Goal: Task Accomplishment & Management: Use online tool/utility

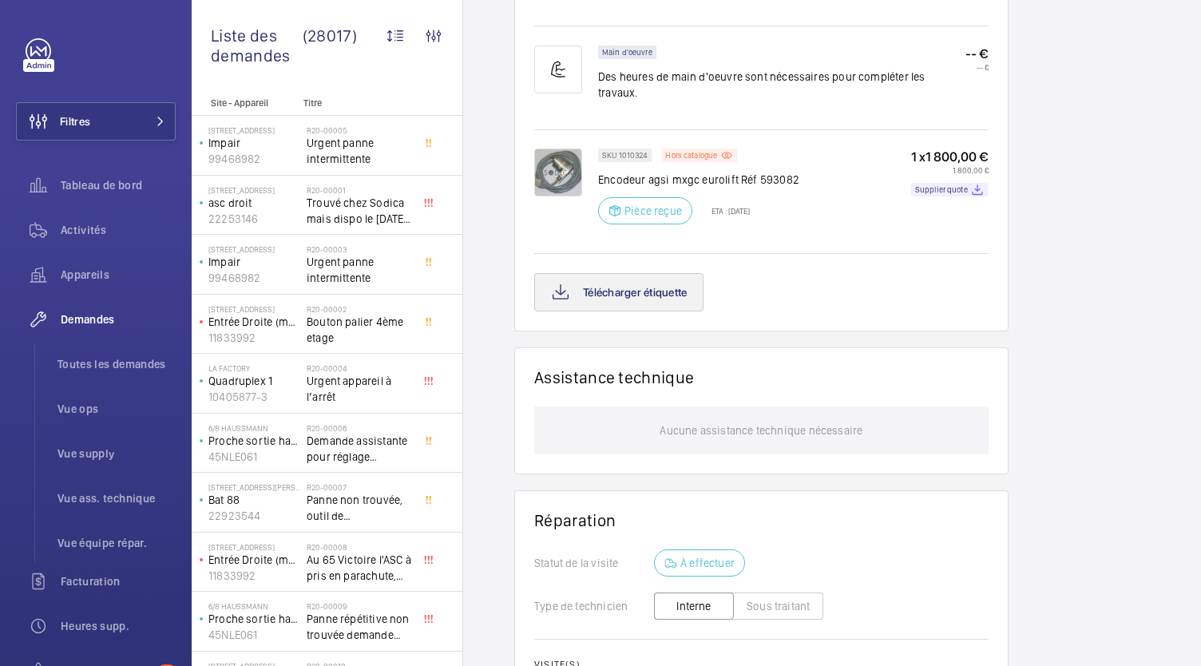
scroll to position [1069, 0]
click at [697, 273] on button "Télécharger étiquette" at bounding box center [618, 292] width 169 height 38
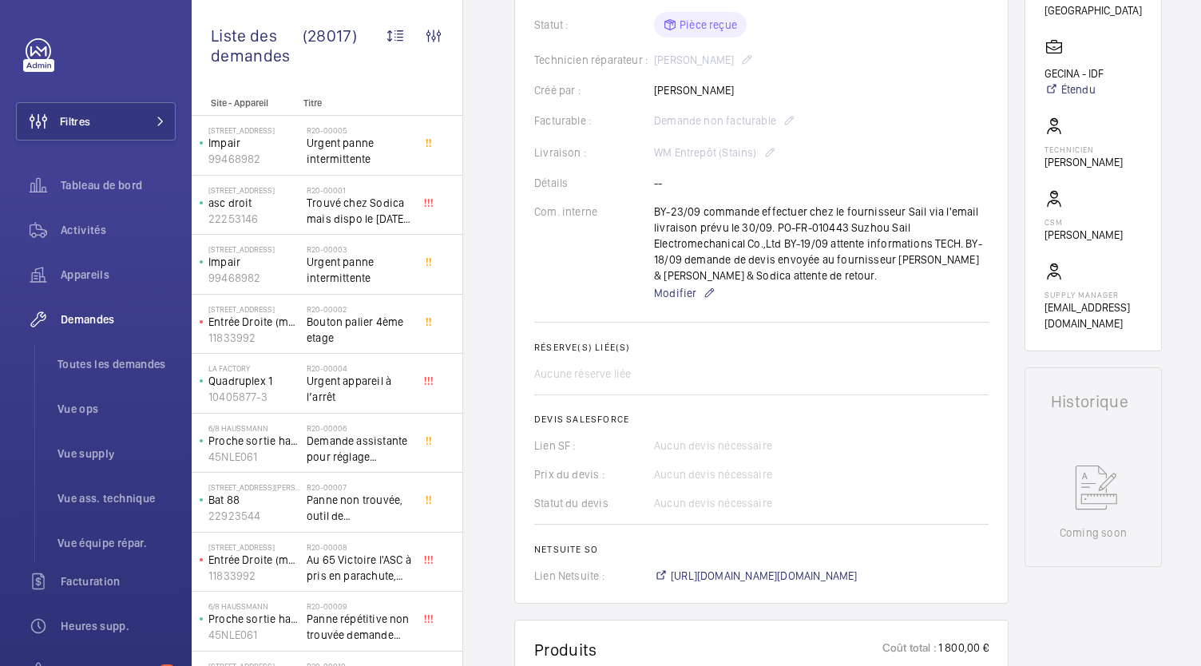
scroll to position [410, 0]
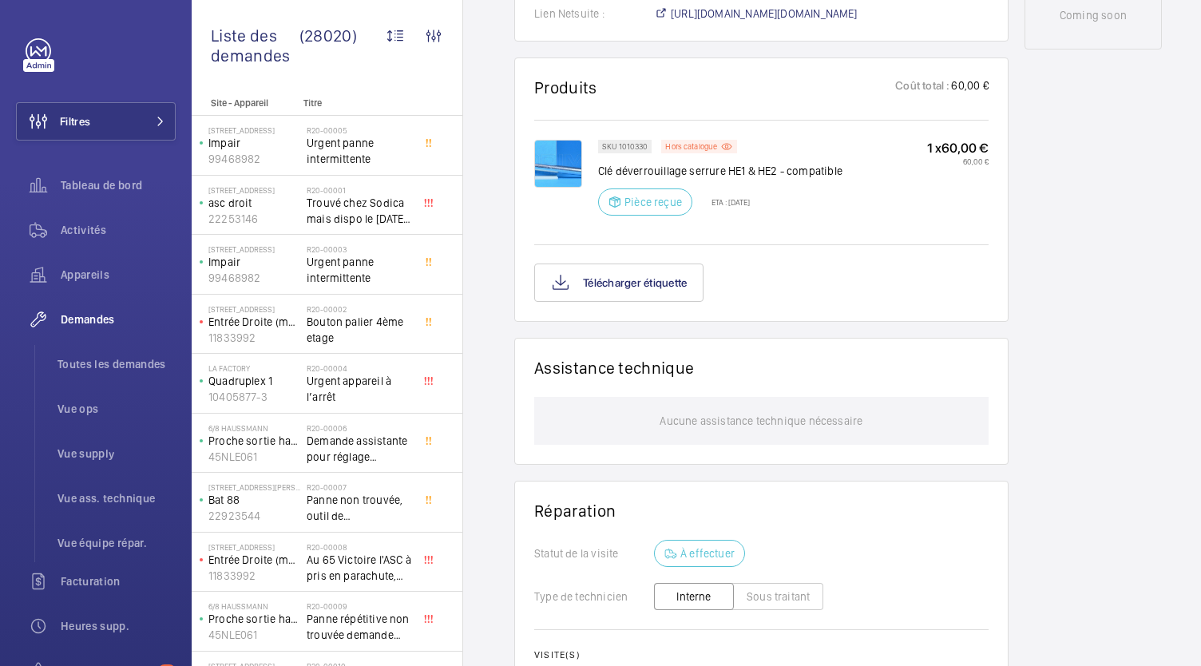
scroll to position [913, 0]
click at [602, 278] on button "Télécharger étiquette" at bounding box center [618, 282] width 169 height 38
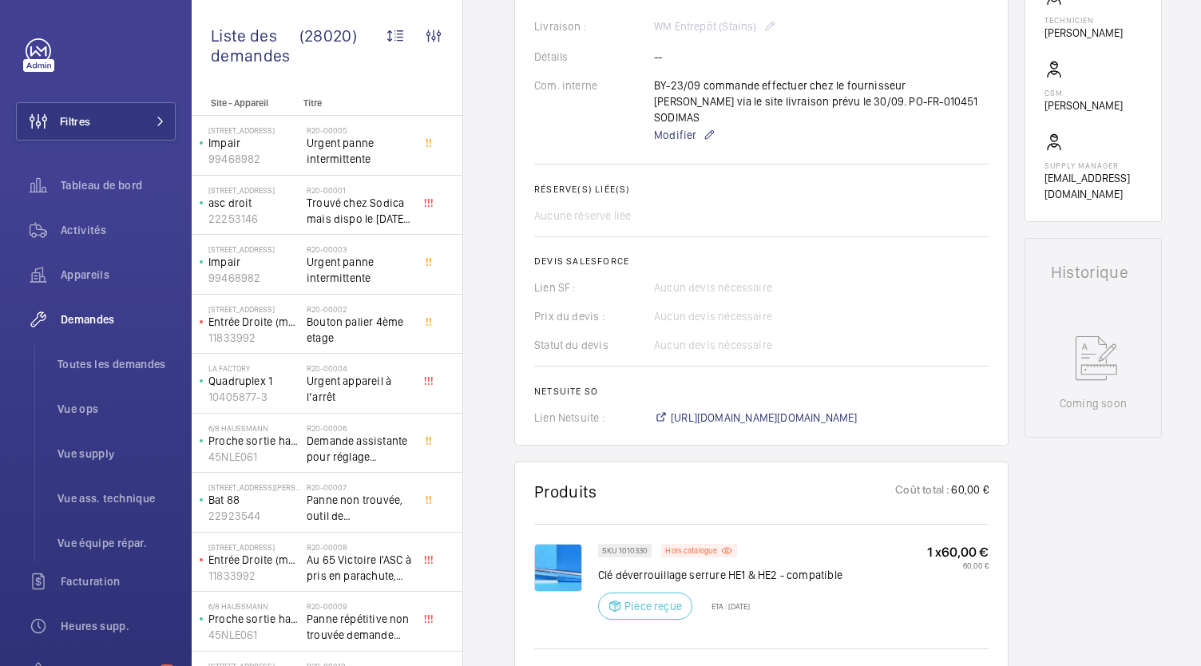
scroll to position [801, 0]
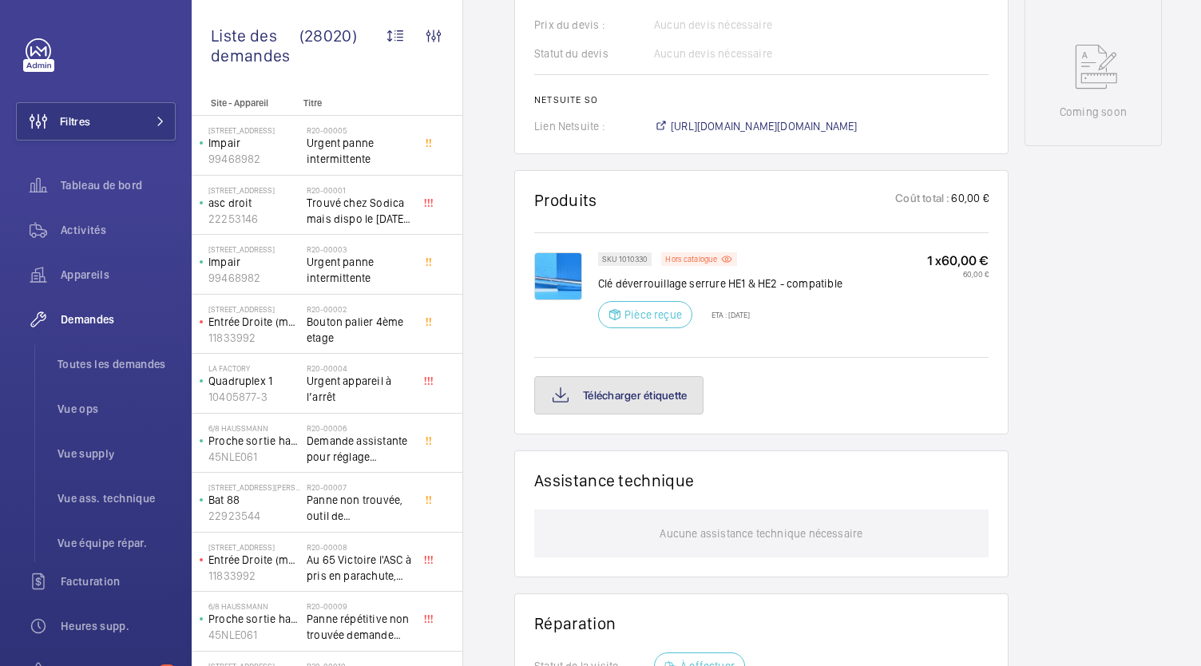
click at [586, 376] on button "Télécharger étiquette" at bounding box center [618, 395] width 169 height 38
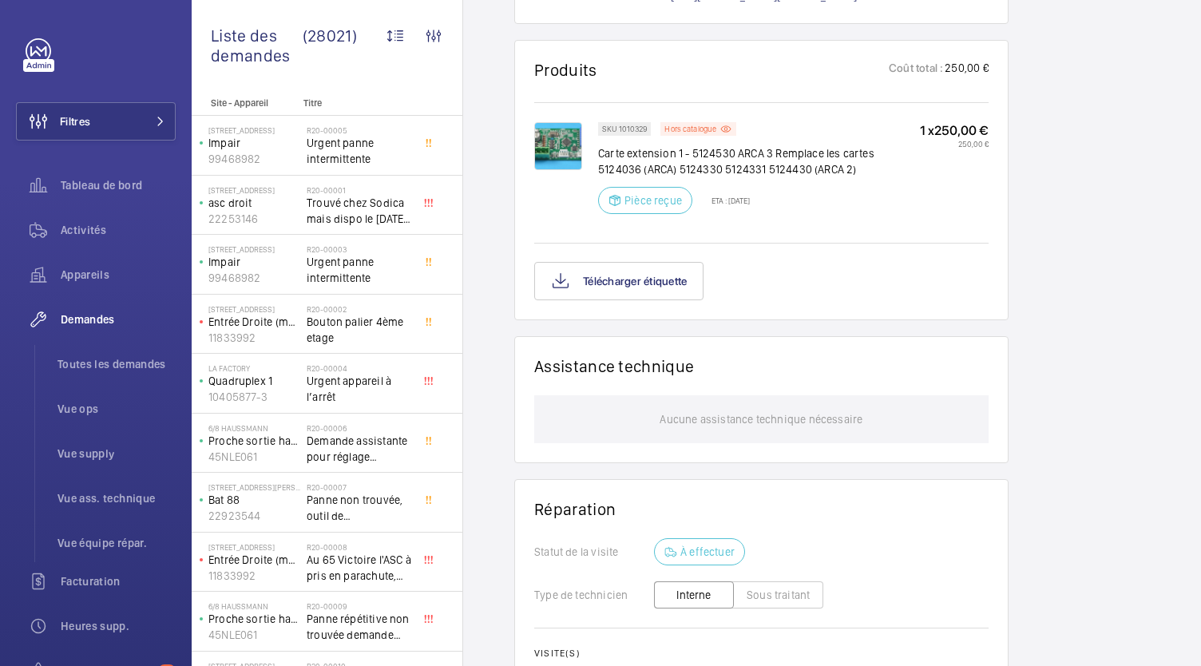
scroll to position [949, 0]
click at [658, 299] on button "Télécharger étiquette" at bounding box center [618, 280] width 169 height 38
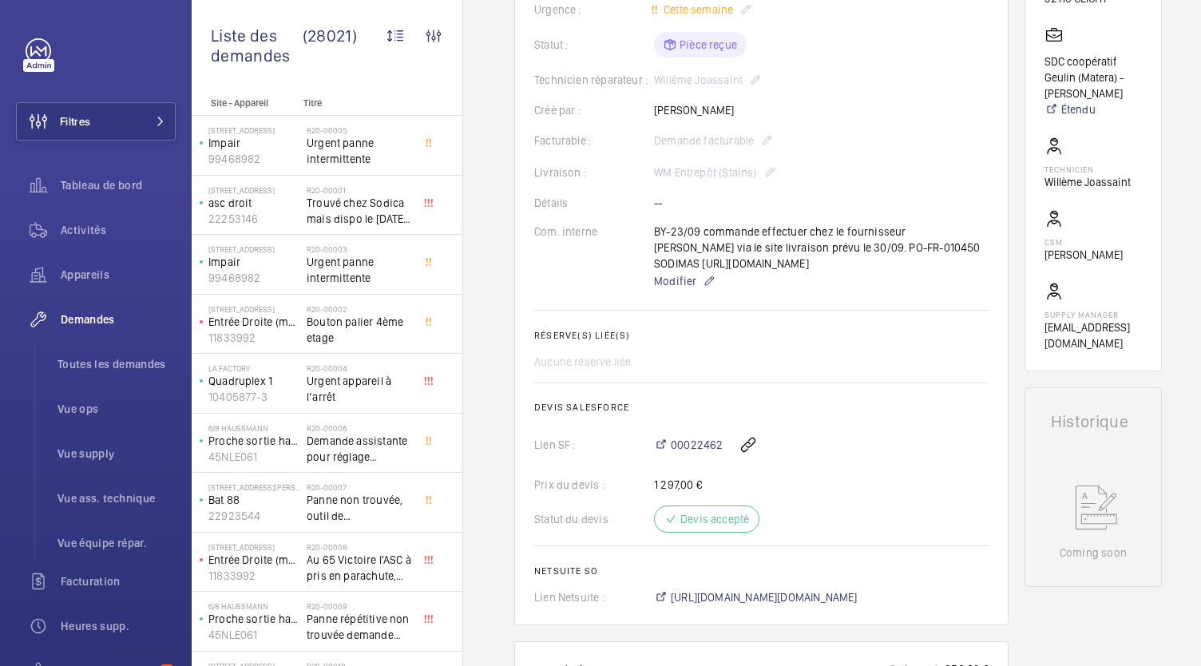
scroll to position [344, 0]
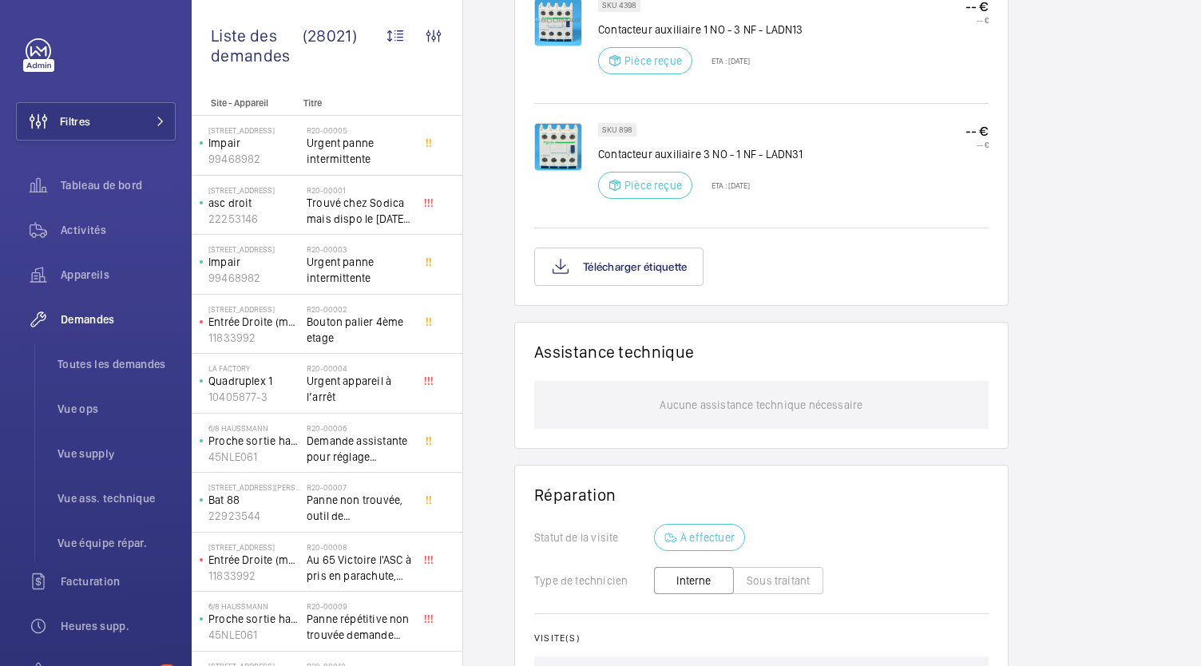
scroll to position [1119, 0]
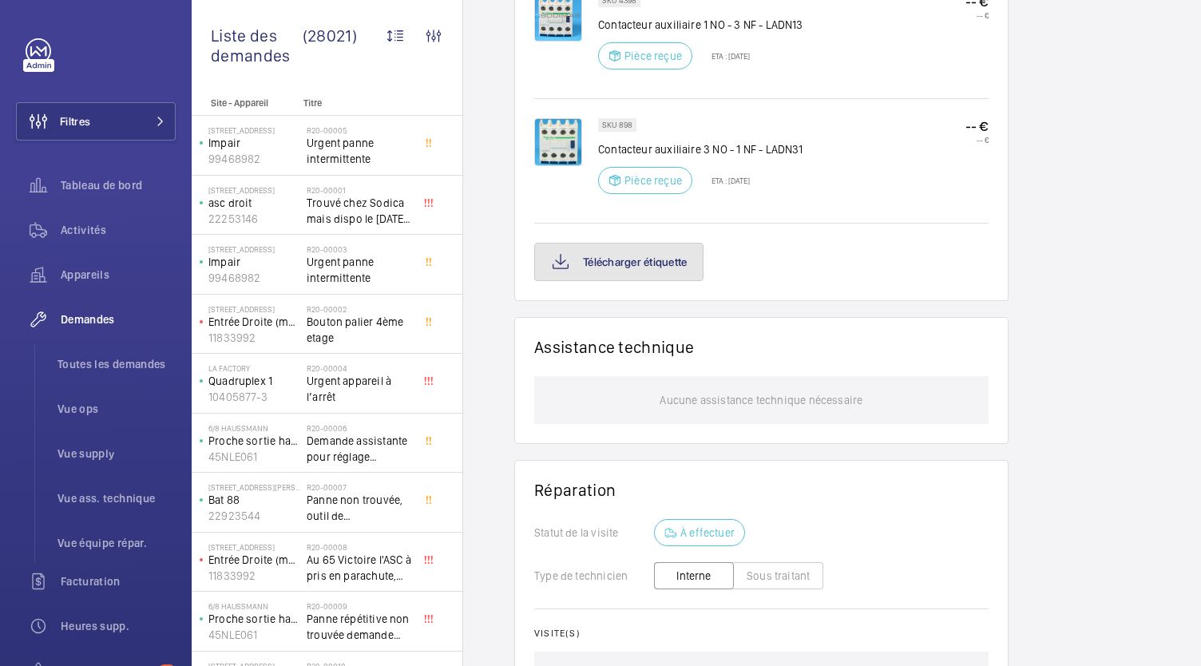
click at [648, 266] on button "Télécharger étiquette" at bounding box center [618, 262] width 169 height 38
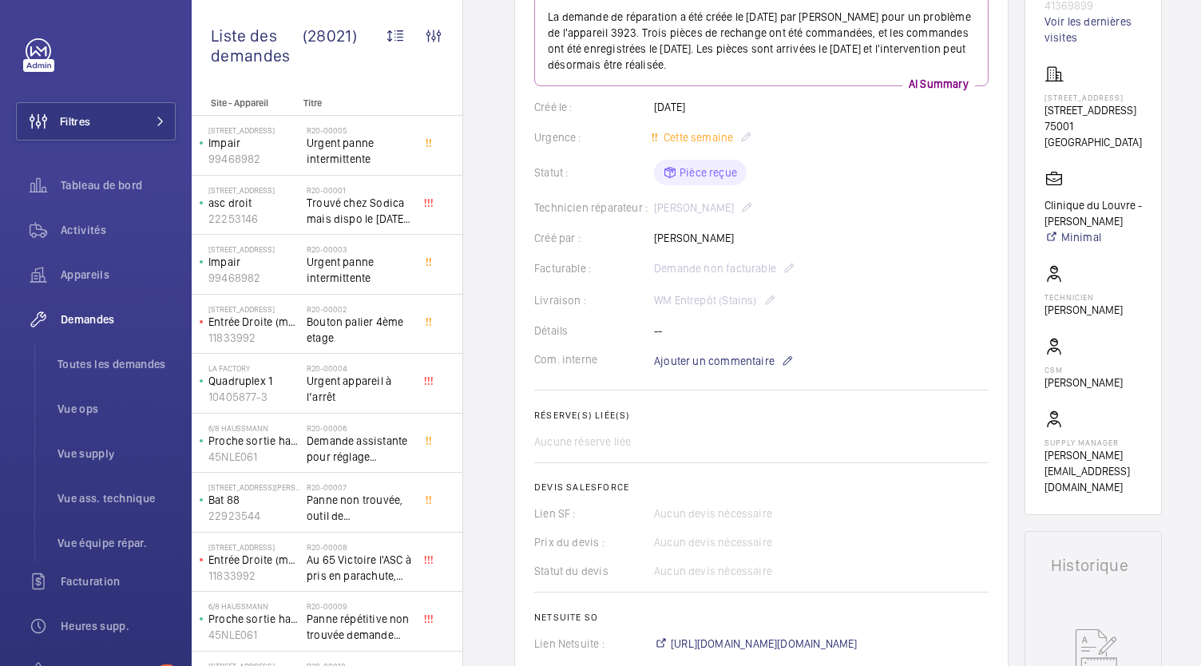
scroll to position [220, 0]
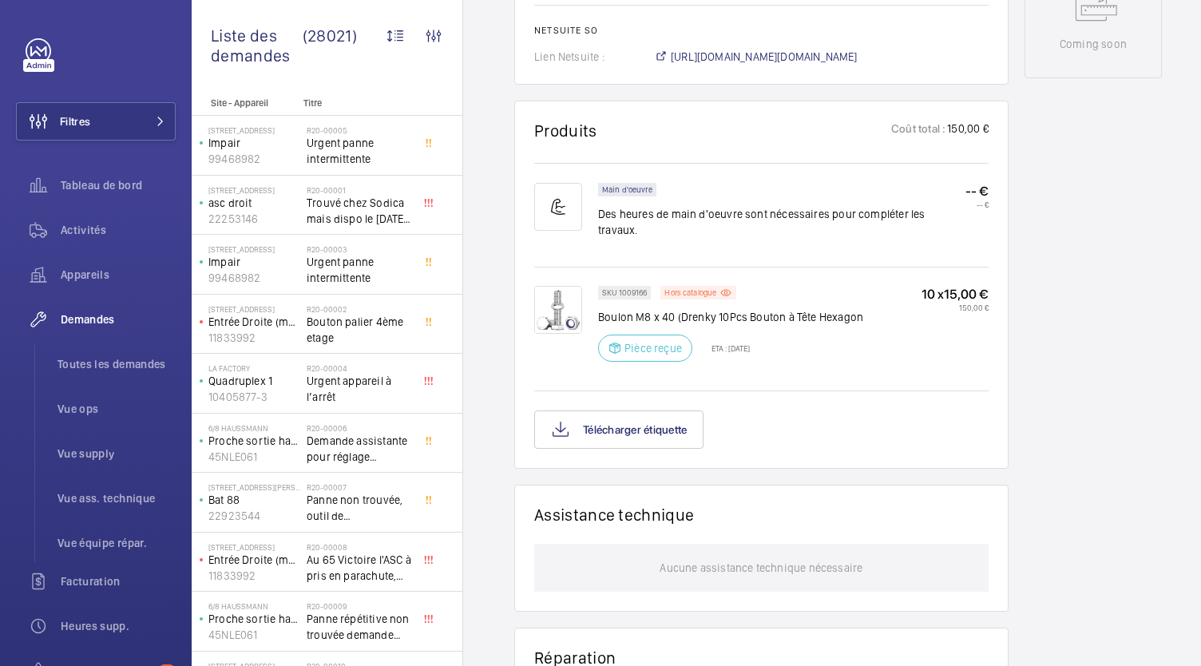
scroll to position [862, 0]
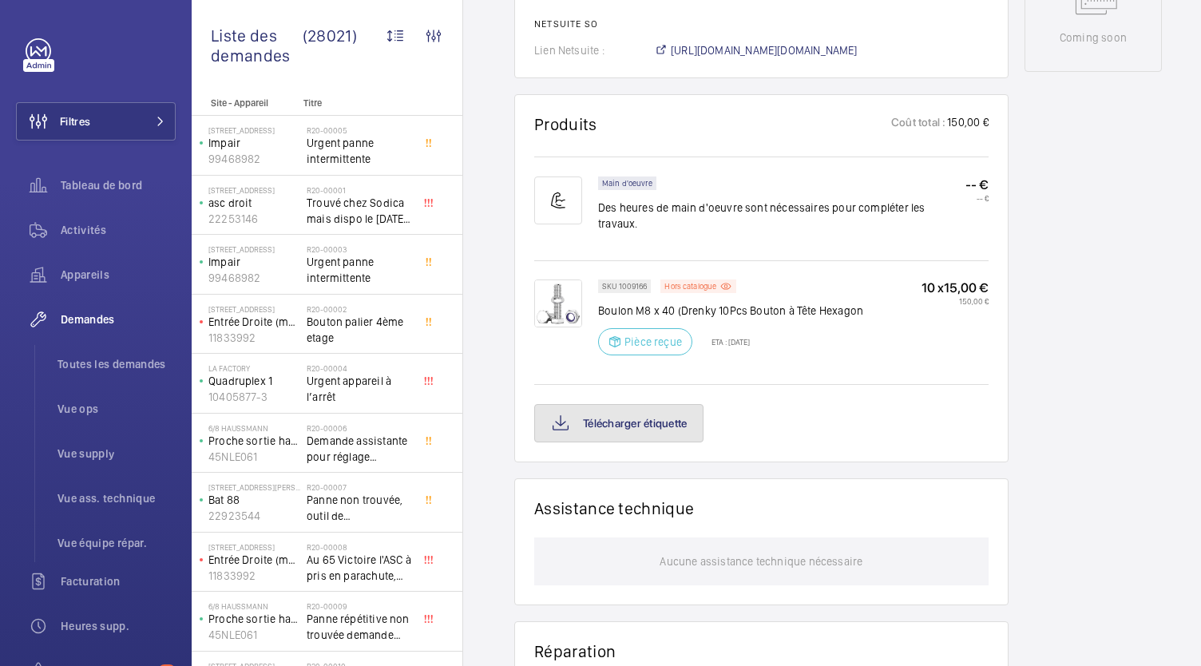
click at [642, 404] on button "Télécharger étiquette" at bounding box center [618, 423] width 169 height 38
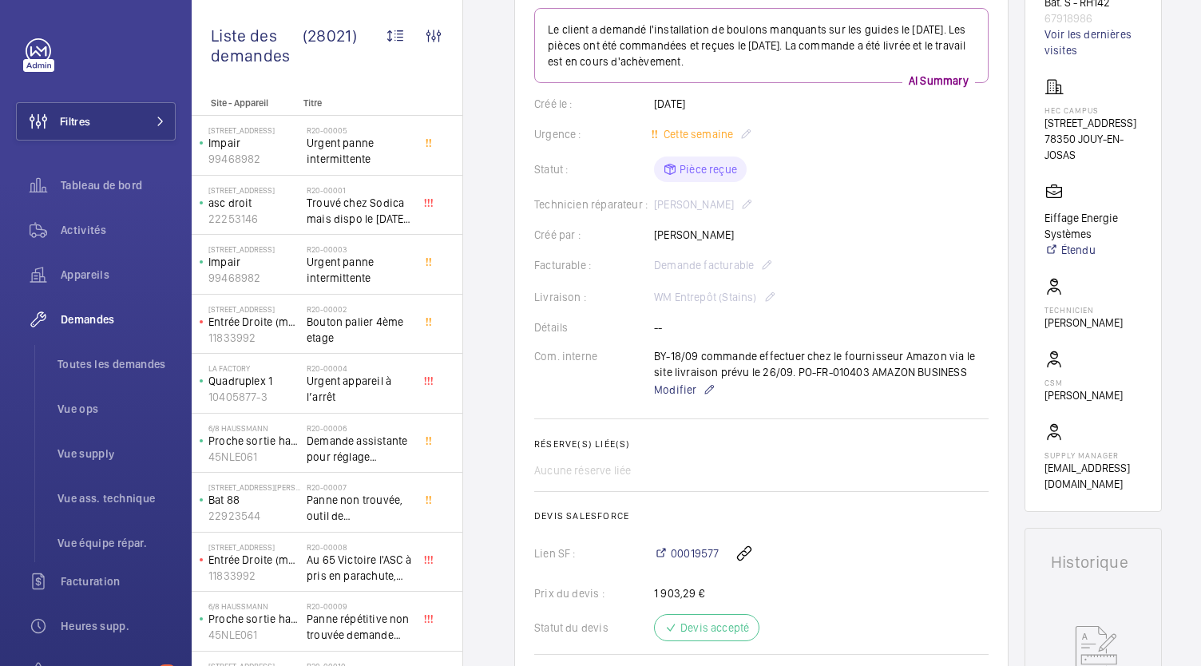
scroll to position [204, 0]
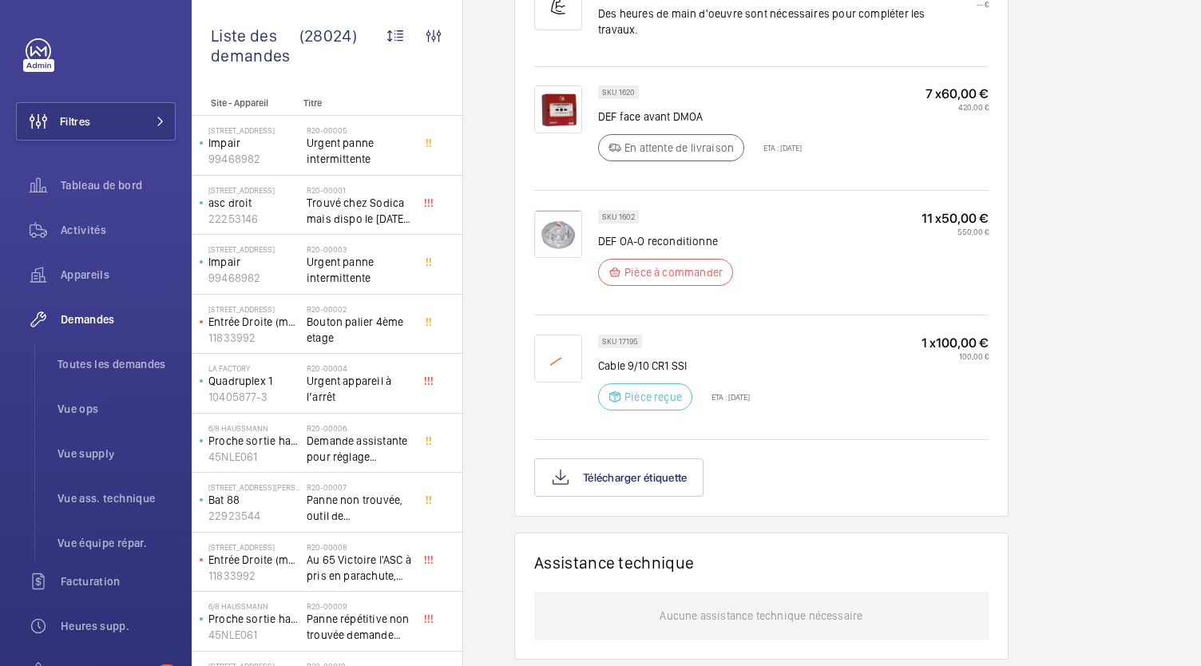
scroll to position [1257, 0]
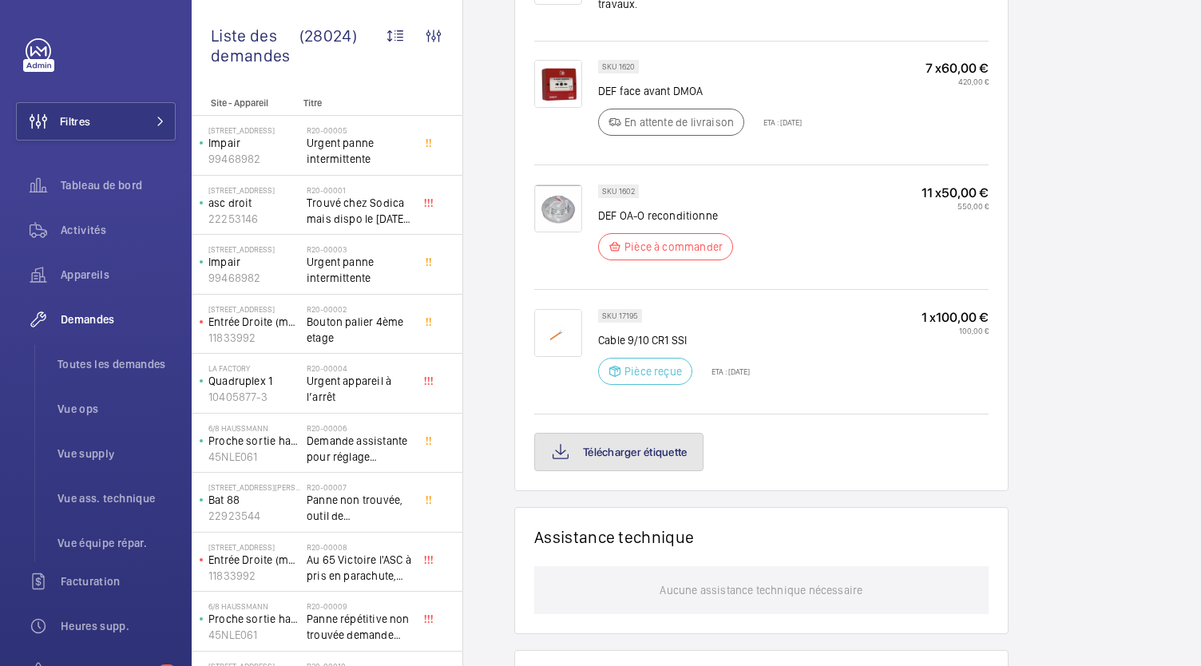
click at [616, 433] on button "Télécharger étiquette" at bounding box center [618, 452] width 169 height 38
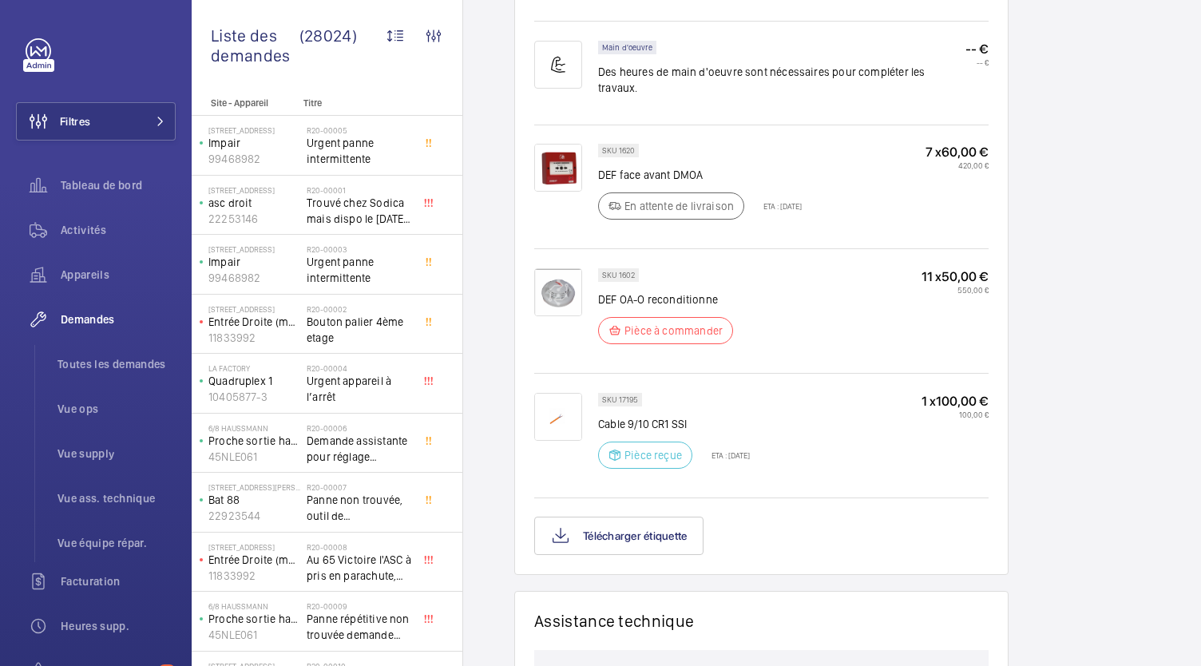
scroll to position [1118, 0]
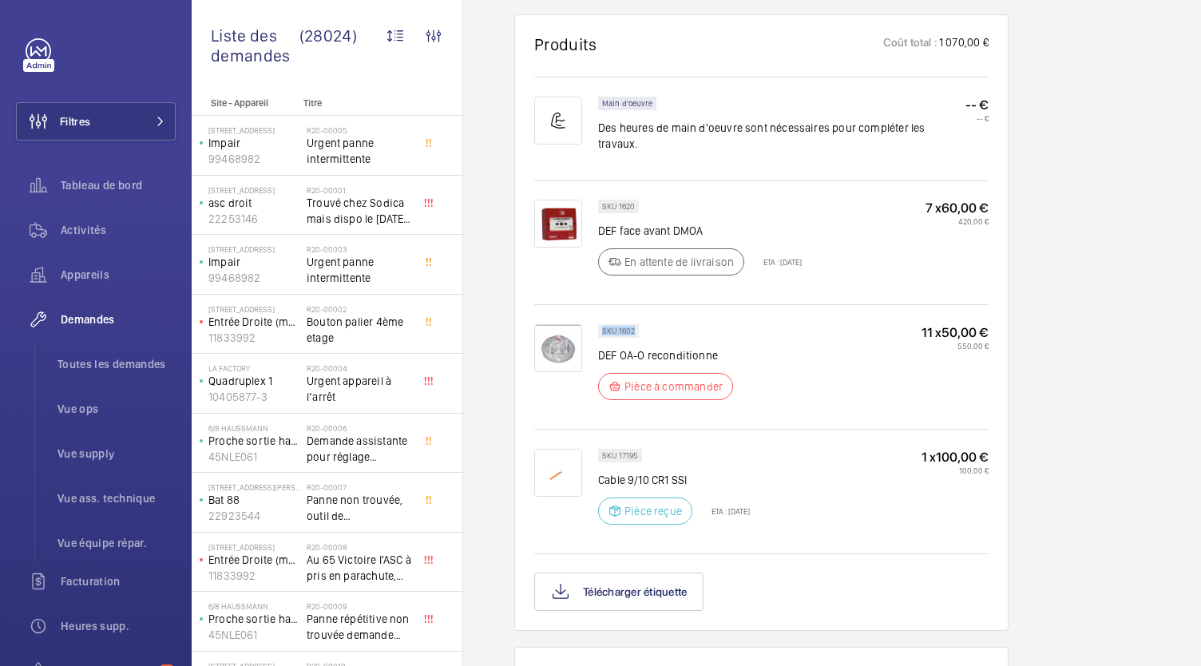
drag, startPoint x: 633, startPoint y: 268, endPoint x: 601, endPoint y: 269, distance: 31.9
click at [602, 328] on p "SKU 1602" at bounding box center [618, 331] width 33 height 6
copy p "SKU 1602"
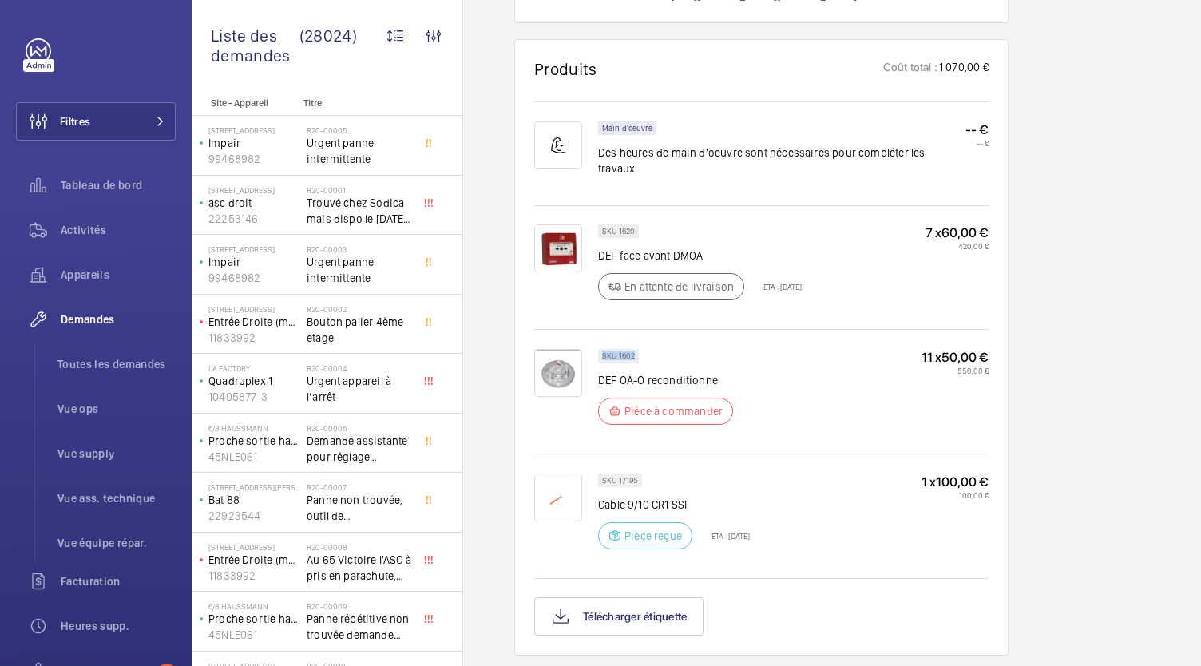
scroll to position [1092, 0]
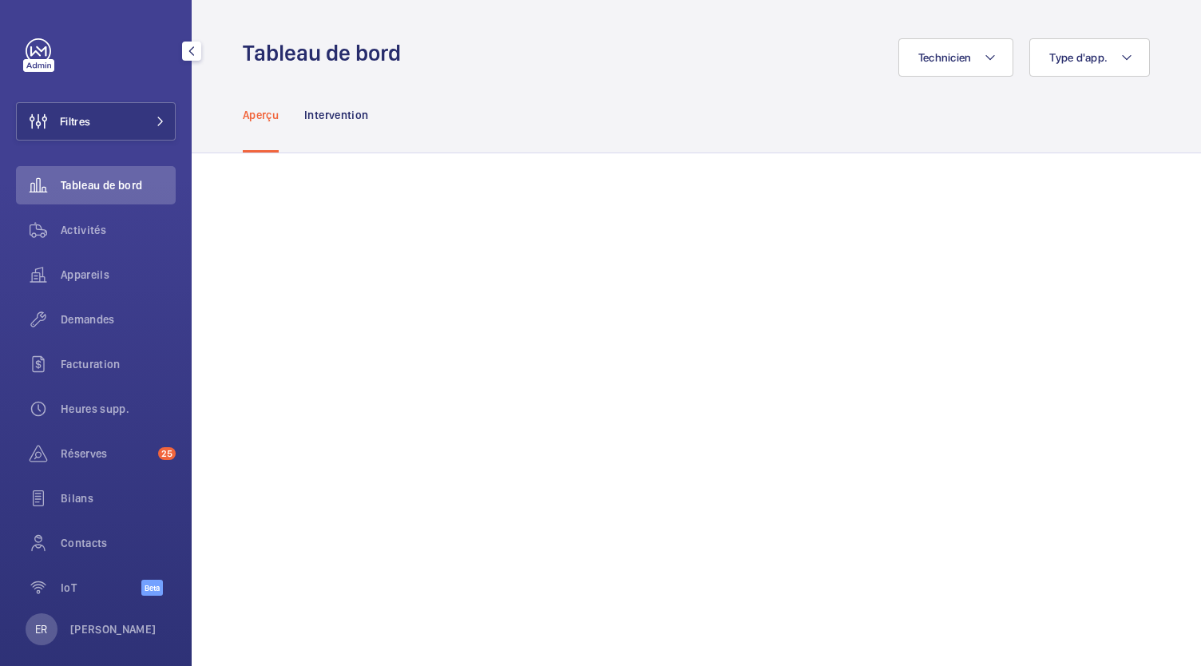
click at [110, 314] on span "Demandes" at bounding box center [118, 319] width 115 height 16
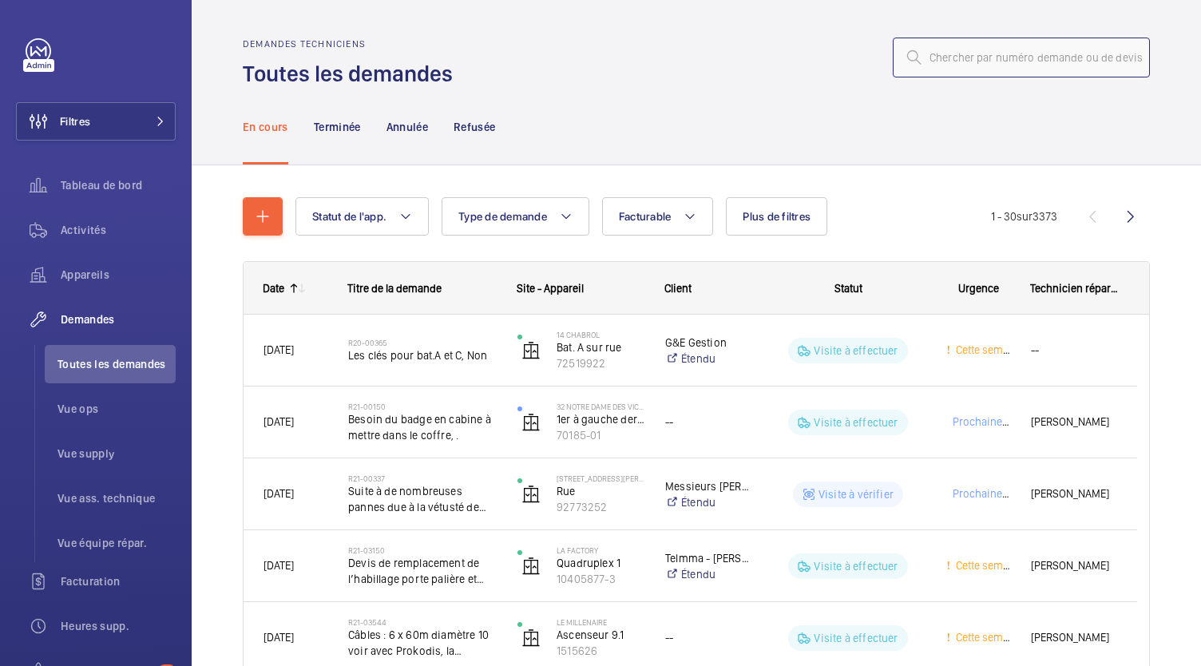
click at [934, 63] on input "text" at bounding box center [1021, 58] width 257 height 40
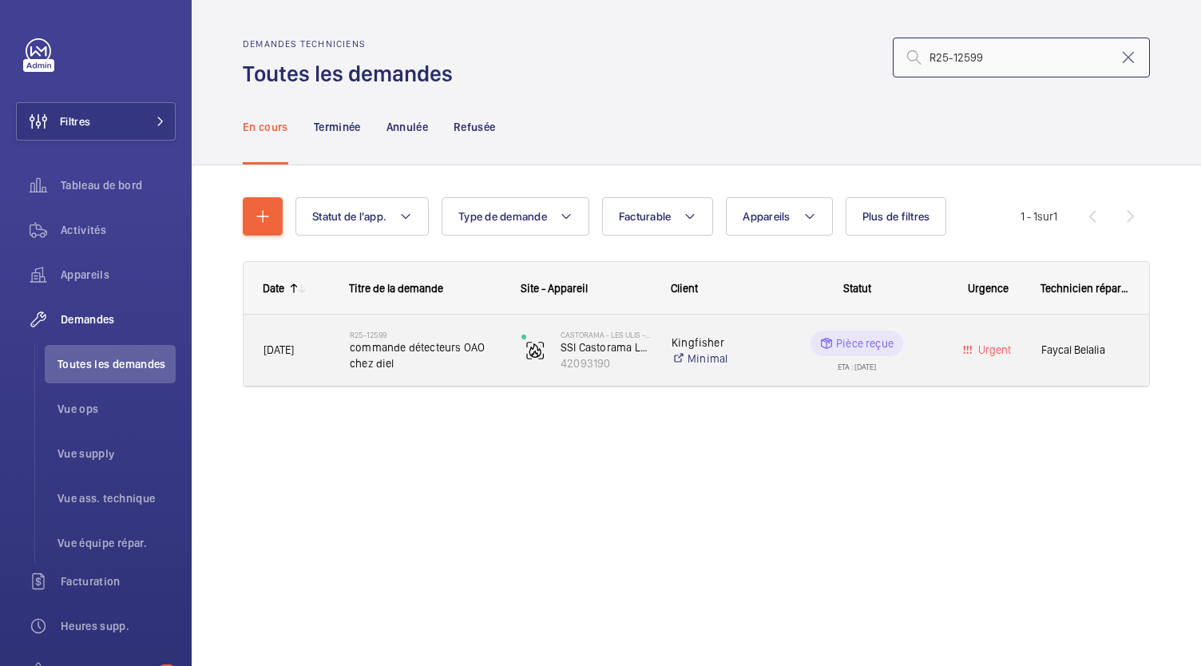
type input "R25-12599"
click at [407, 343] on span "commande détecteurs OAO chez diel" at bounding box center [425, 355] width 151 height 32
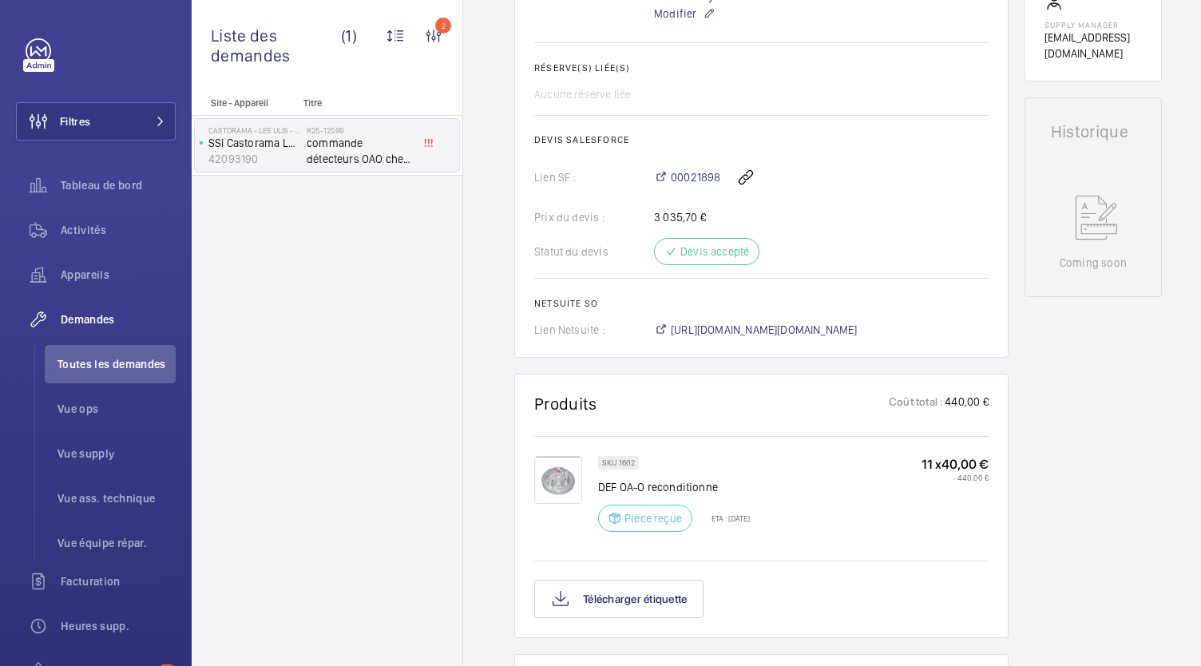
scroll to position [629, 0]
click at [720, 330] on span "https://6461500.app.netsuite.com/app/accounting/transactions/salesord.nl?id=302…" at bounding box center [764, 331] width 187 height 16
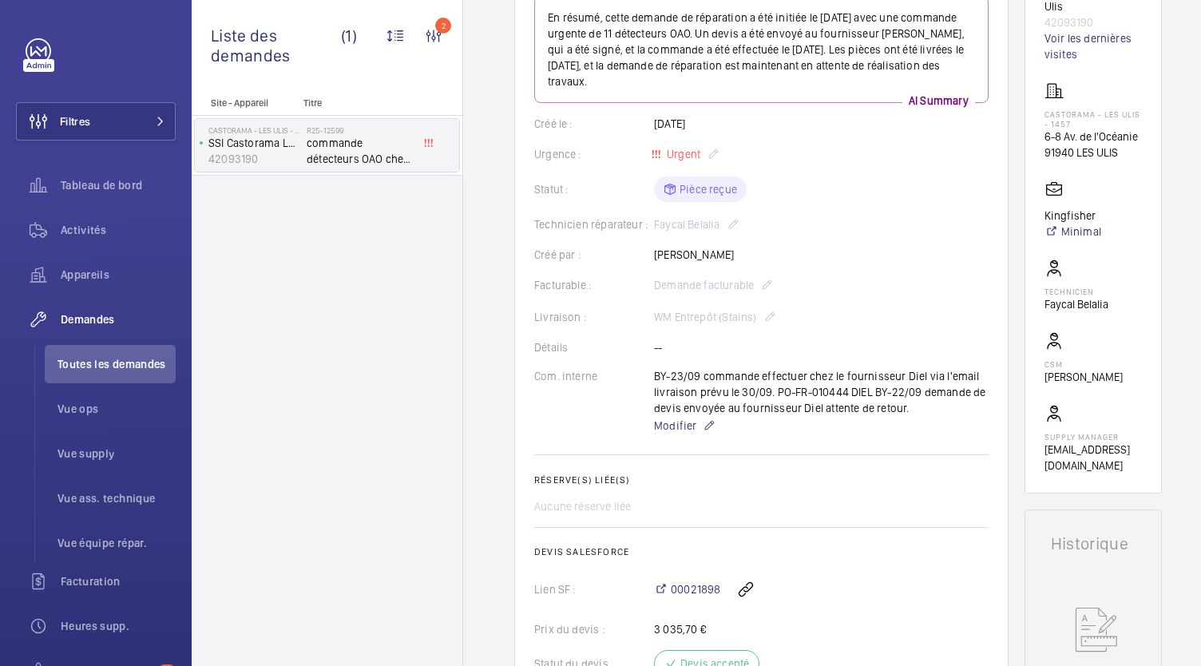
scroll to position [0, 0]
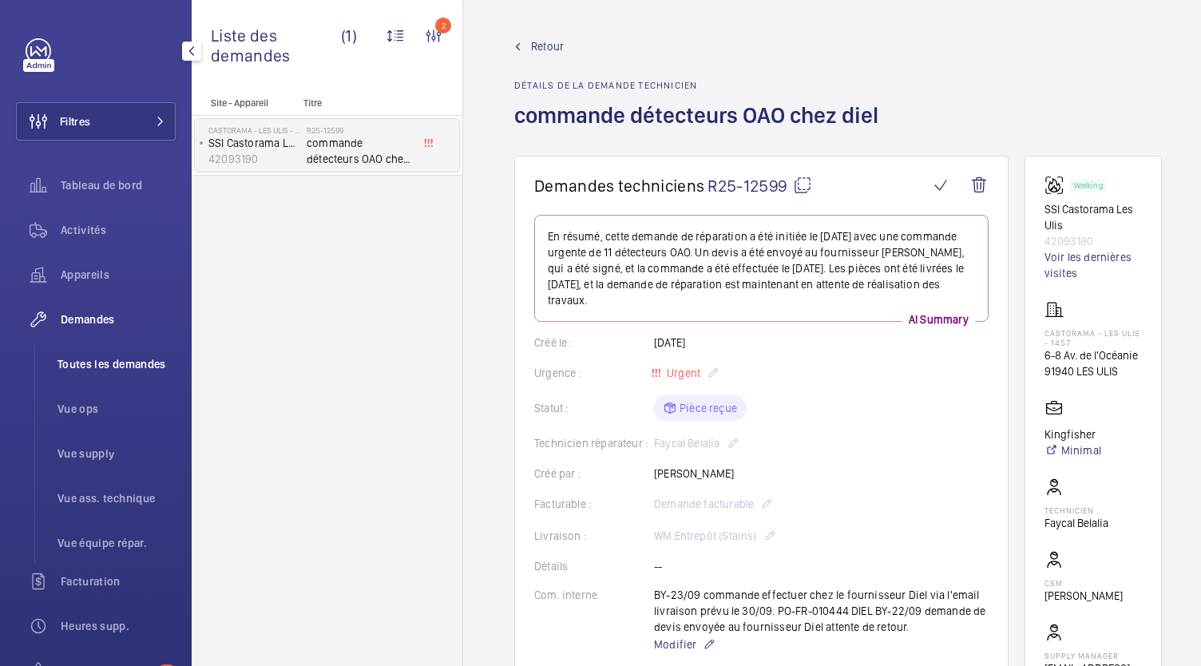
click at [132, 358] on span "Toutes les demandes" at bounding box center [116, 364] width 118 height 16
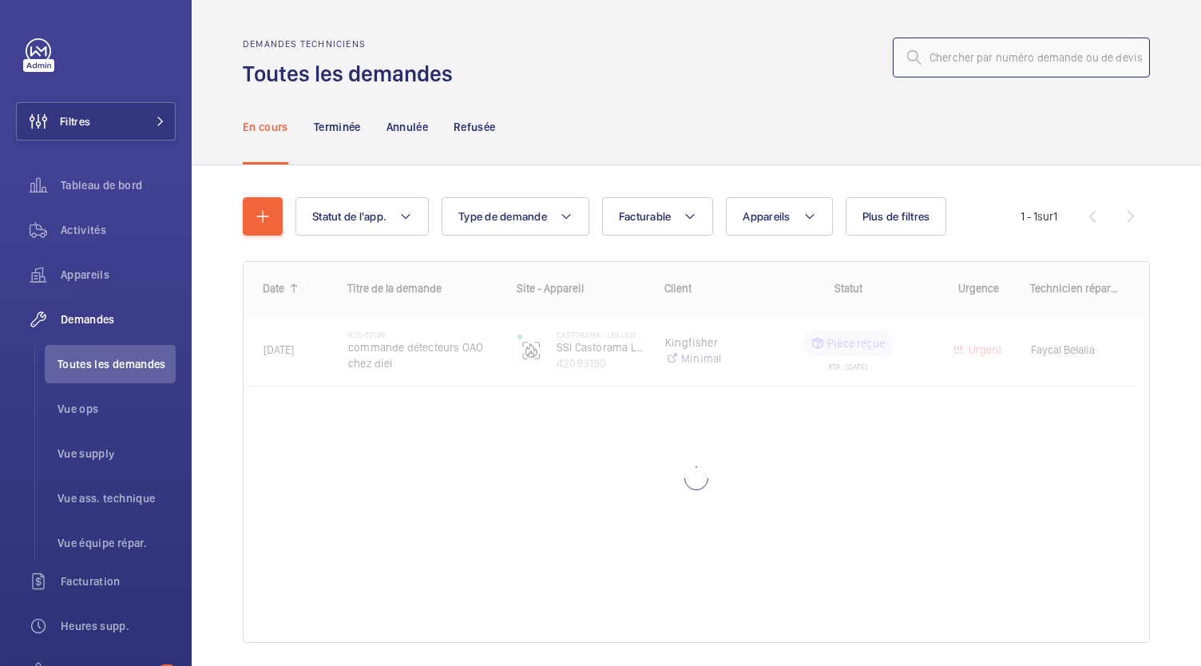
click at [944, 61] on input "text" at bounding box center [1021, 58] width 257 height 40
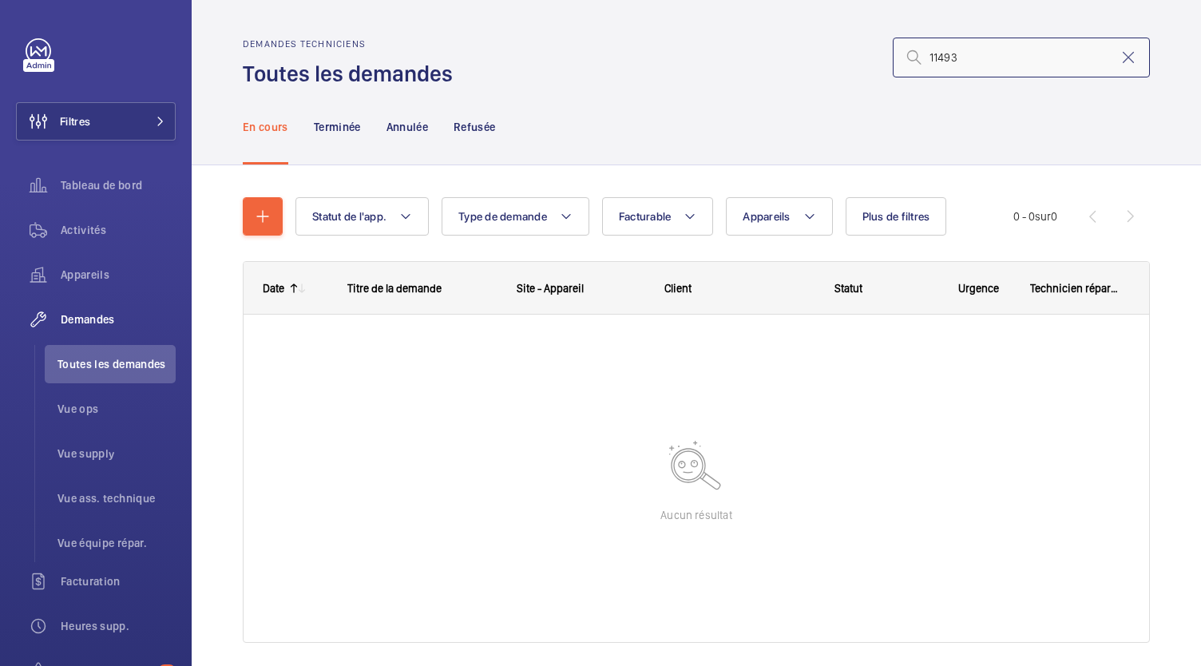
drag, startPoint x: 953, startPoint y: 58, endPoint x: 899, endPoint y: 61, distance: 54.4
click at [899, 61] on div "11493" at bounding box center [1021, 58] width 257 height 40
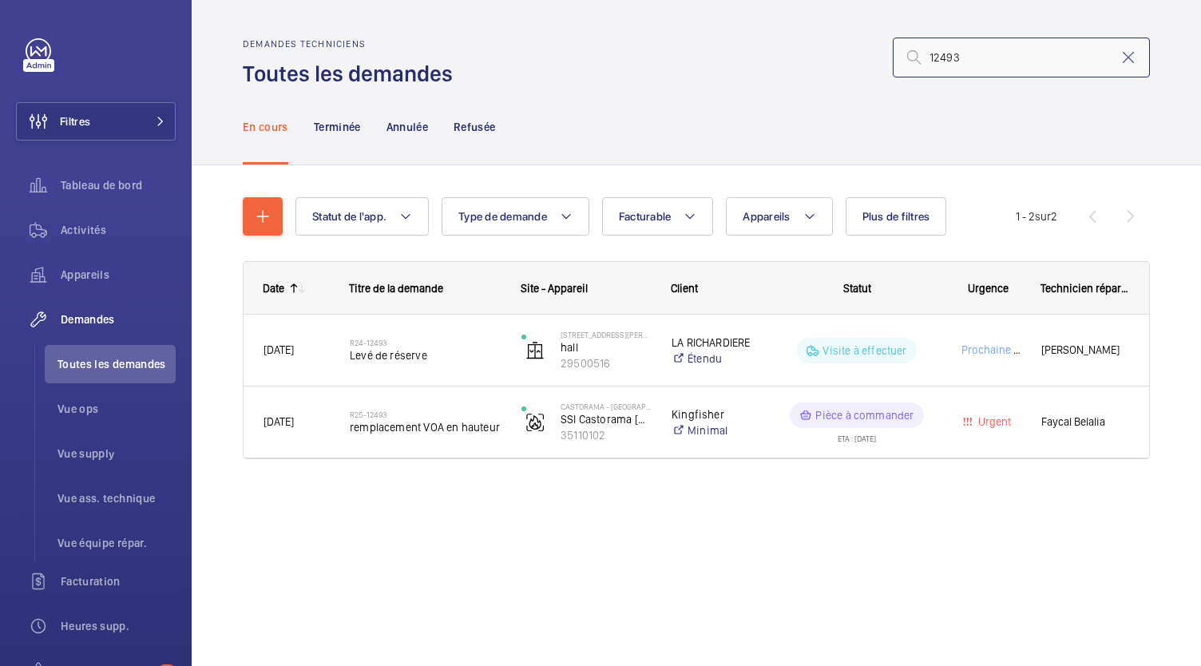
click at [925, 58] on input "12493" at bounding box center [1021, 58] width 257 height 40
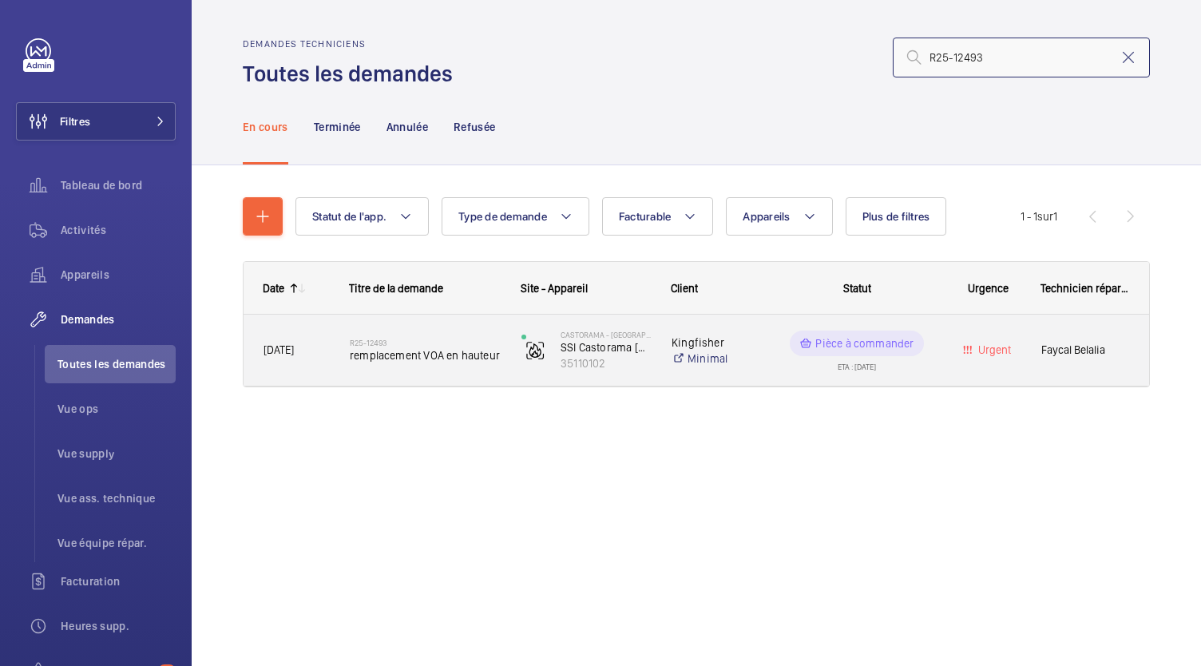
type input "R25-12493"
click at [453, 347] on span "remplacement VOA en hauteur" at bounding box center [425, 355] width 151 height 16
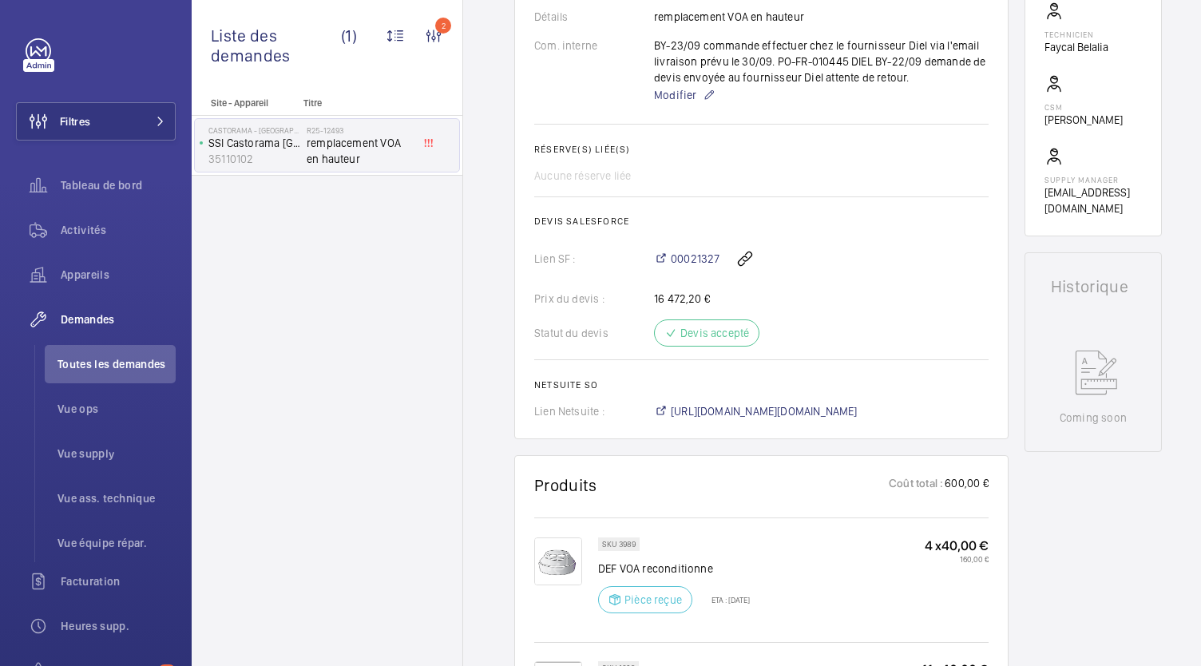
scroll to position [533, 0]
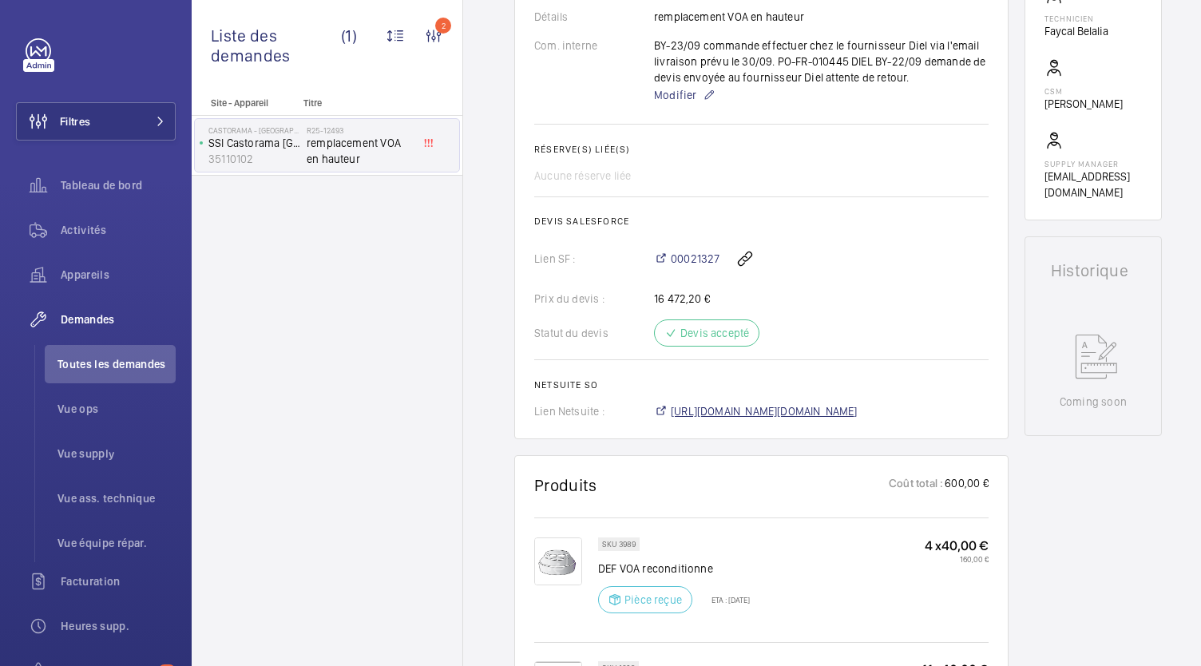
click at [719, 414] on span "https://6461500.app.netsuite.com/app/accounting/transactions/salesord.nl?id=302…" at bounding box center [764, 411] width 187 height 16
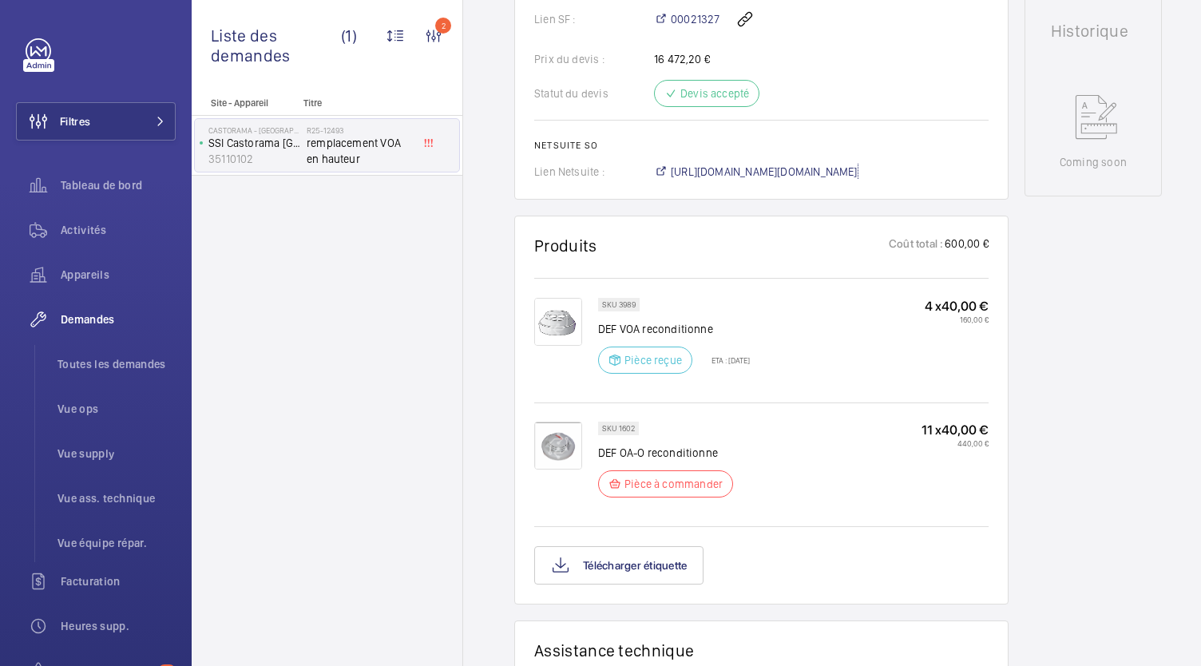
scroll to position [792, 0]
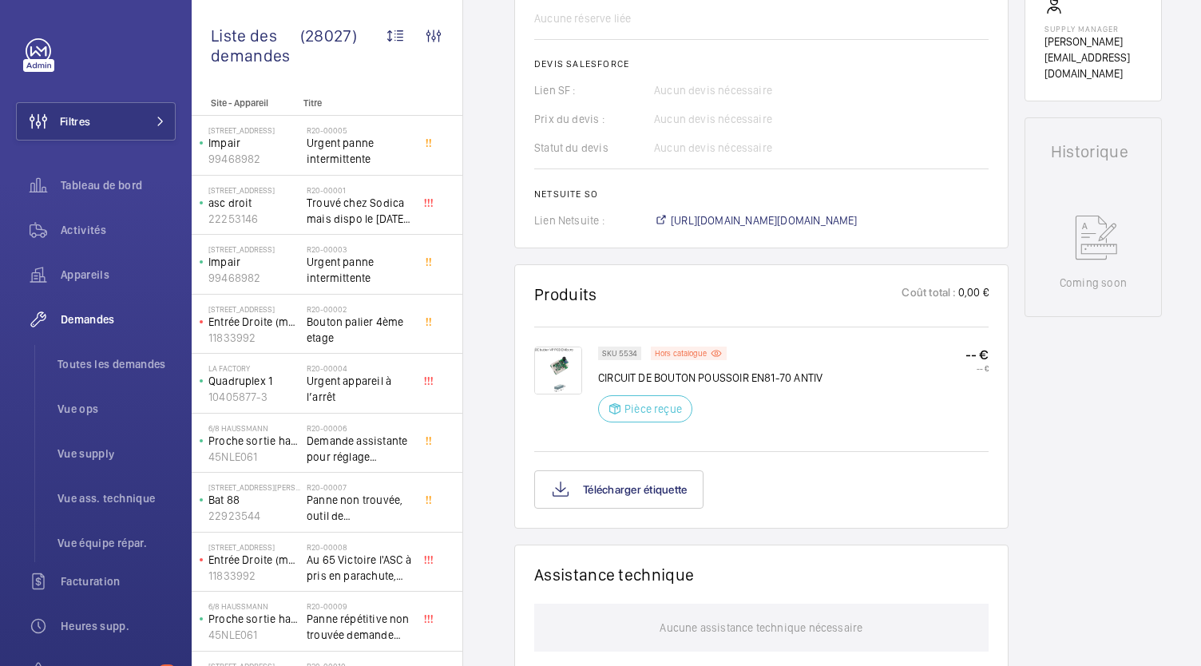
scroll to position [644, 0]
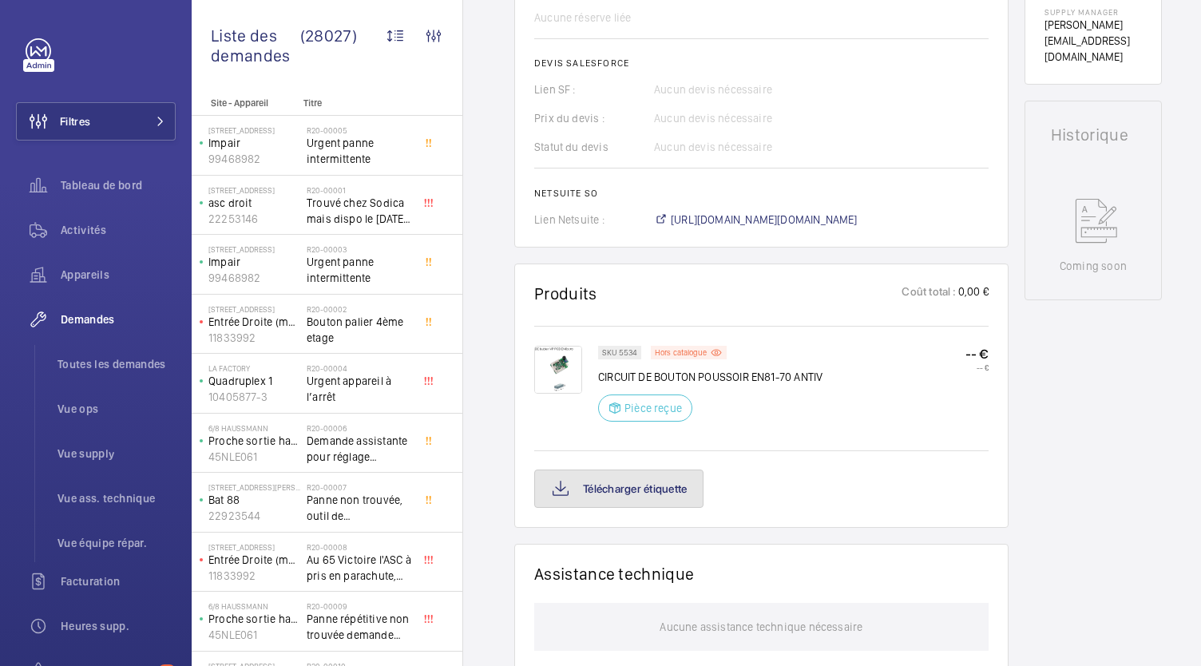
click at [659, 502] on button "Télécharger étiquette" at bounding box center [618, 488] width 169 height 38
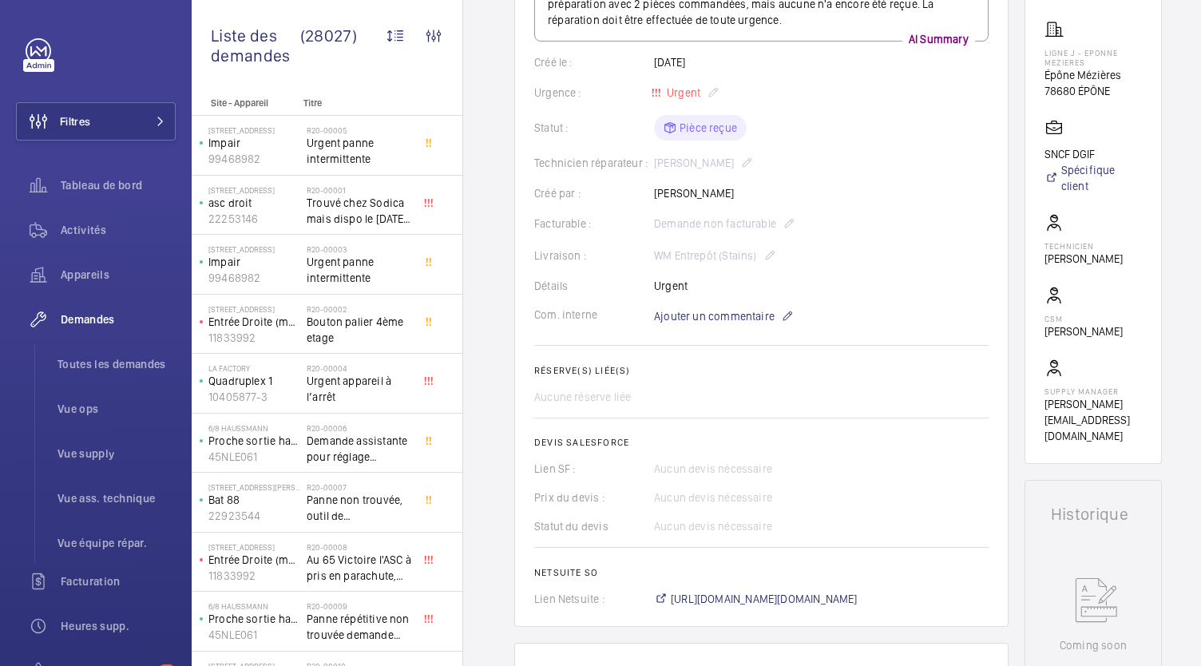
scroll to position [263, 0]
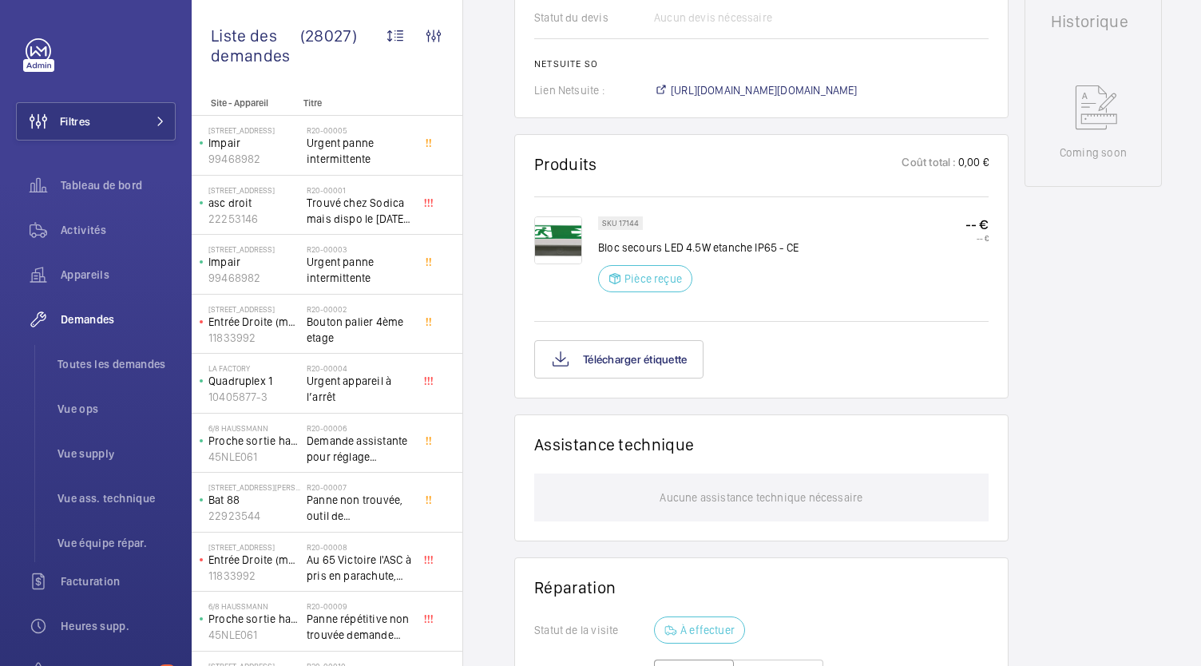
scroll to position [795, 0]
click at [658, 445] on h1 "Assistance technique" at bounding box center [614, 444] width 160 height 20
click at [640, 369] on button "Télécharger étiquette" at bounding box center [618, 359] width 169 height 38
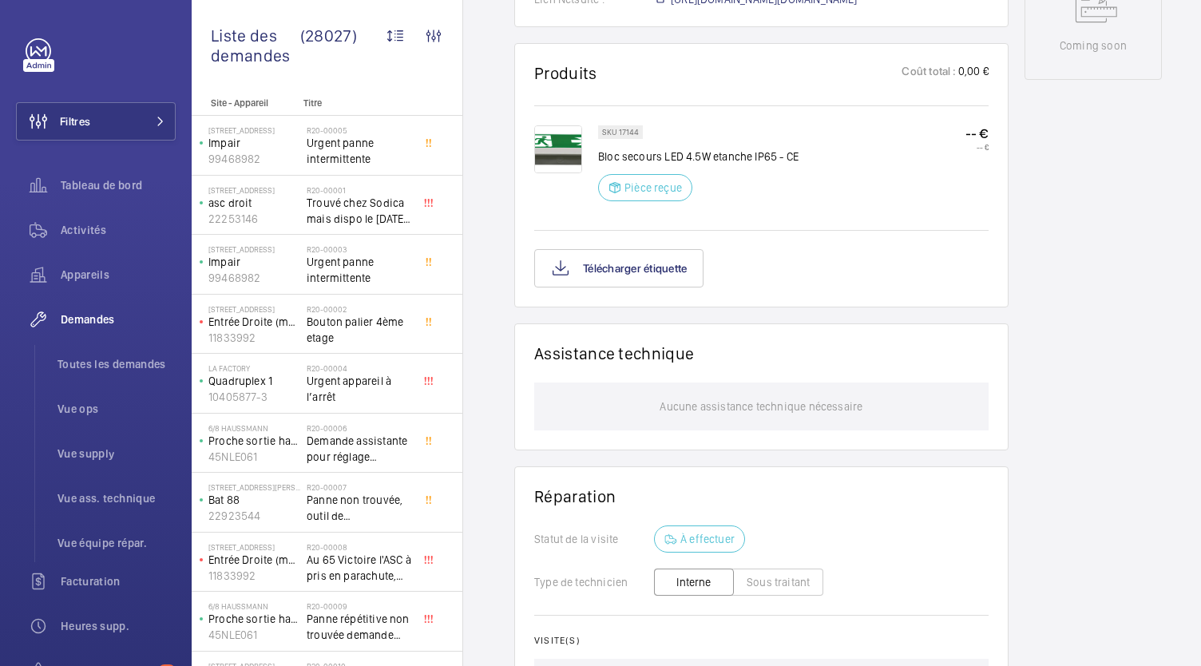
scroll to position [887, 0]
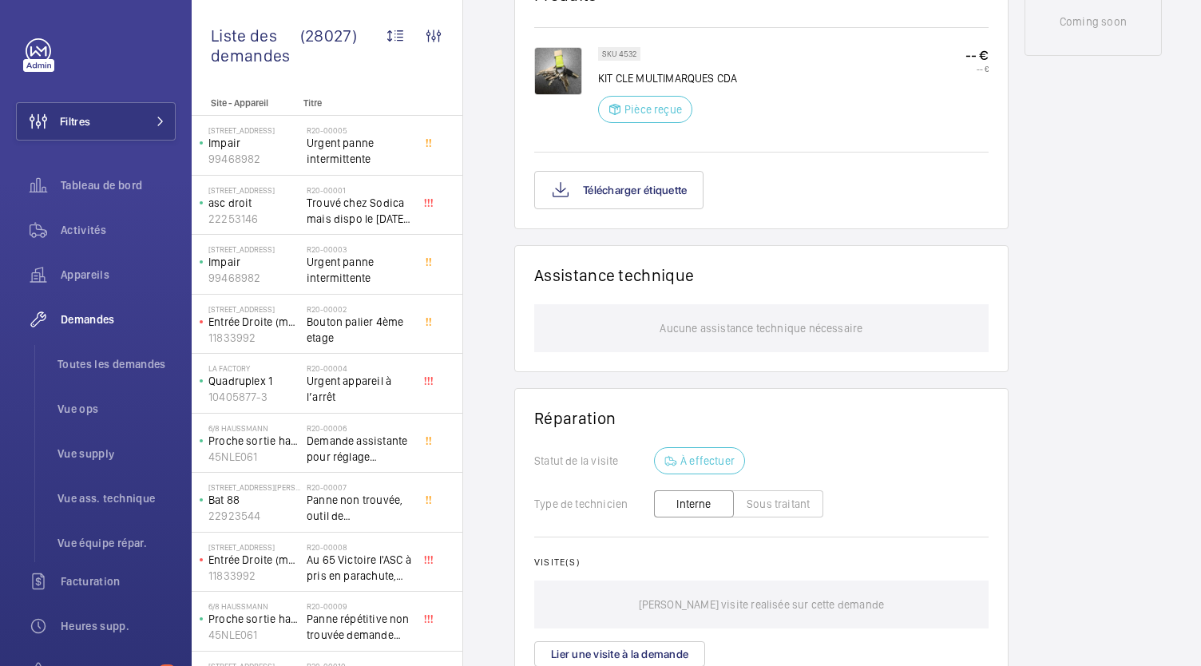
scroll to position [942, 0]
click at [676, 197] on button "Télécharger étiquette" at bounding box center [618, 190] width 169 height 38
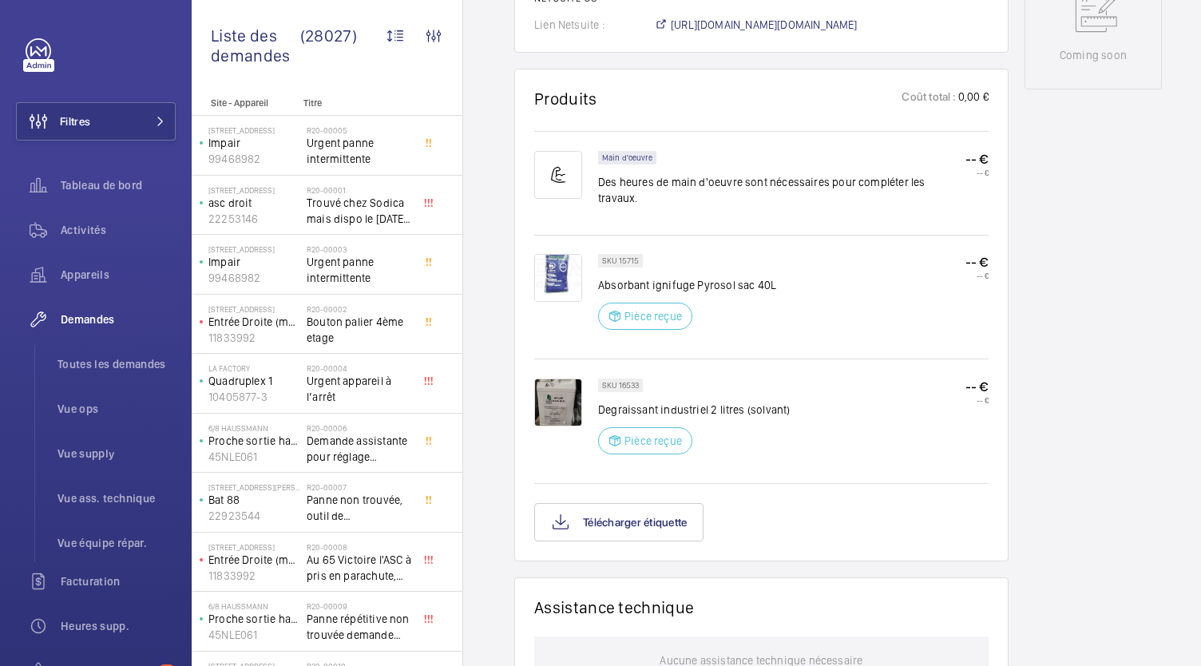
scroll to position [941, 0]
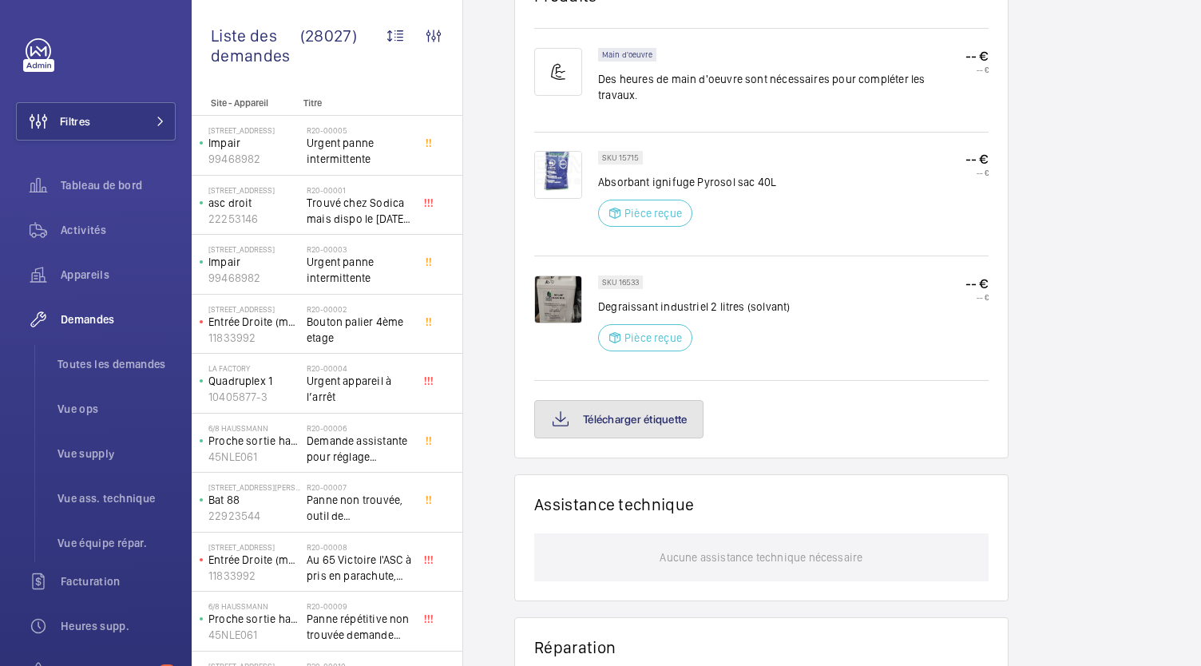
click at [673, 400] on button "Télécharger étiquette" at bounding box center [618, 419] width 169 height 38
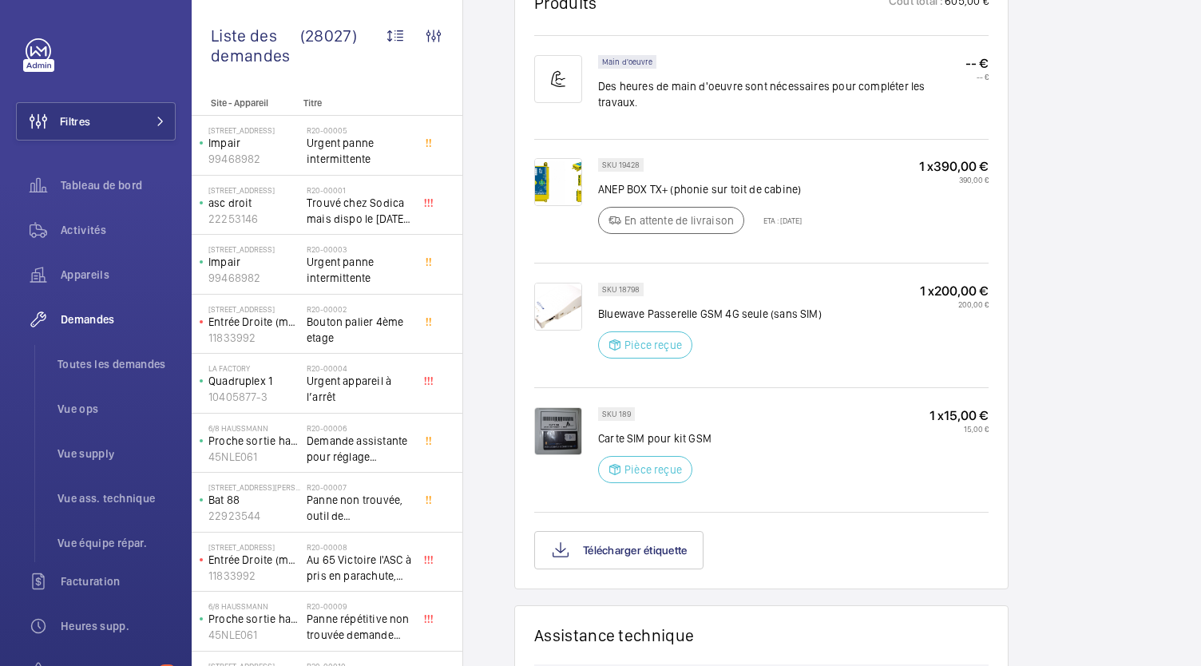
scroll to position [1016, 0]
click at [666, 547] on button "Télécharger étiquette" at bounding box center [618, 550] width 169 height 38
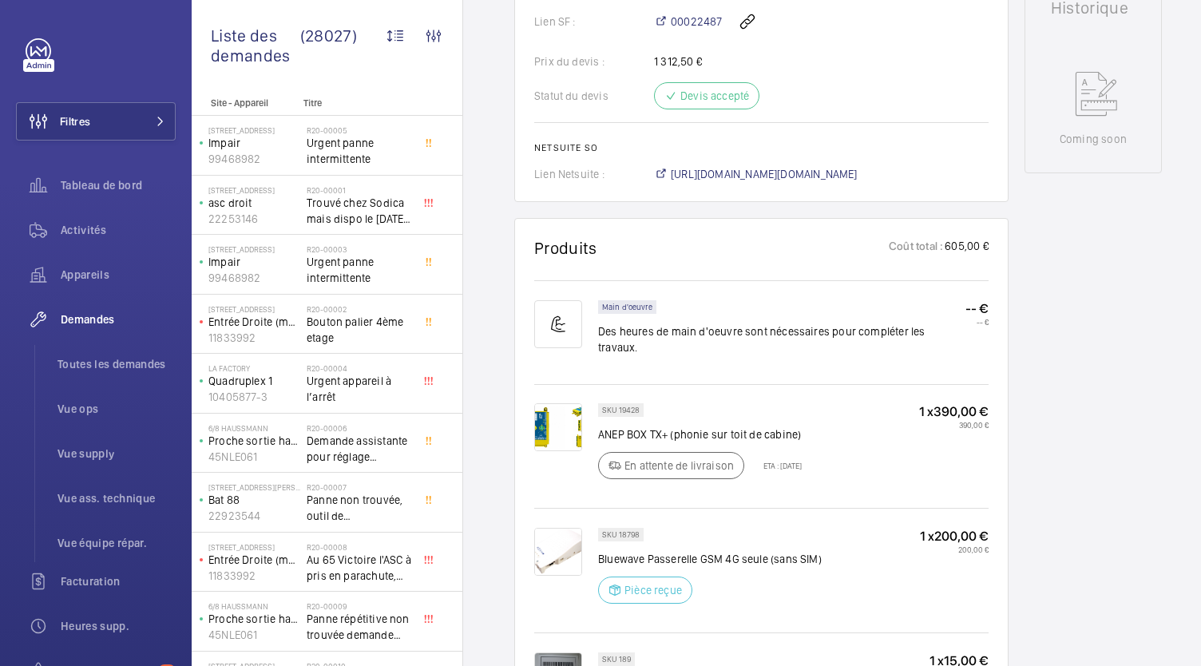
scroll to position [771, 0]
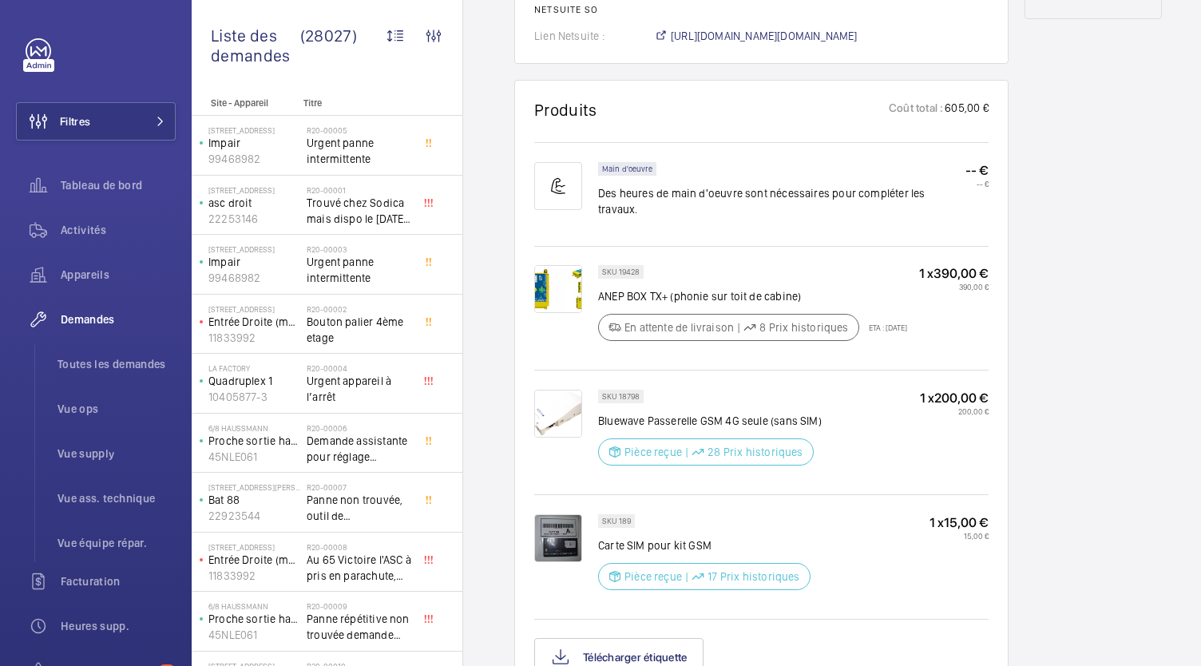
scroll to position [924, 0]
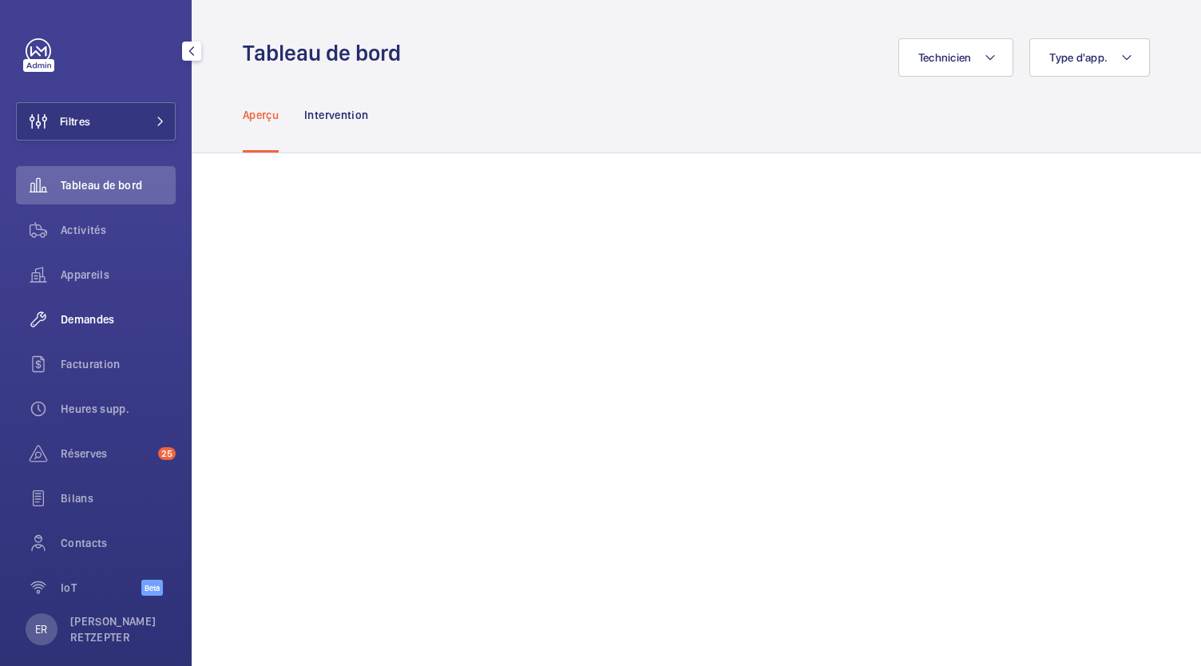
click at [101, 312] on span "Demandes" at bounding box center [118, 319] width 115 height 16
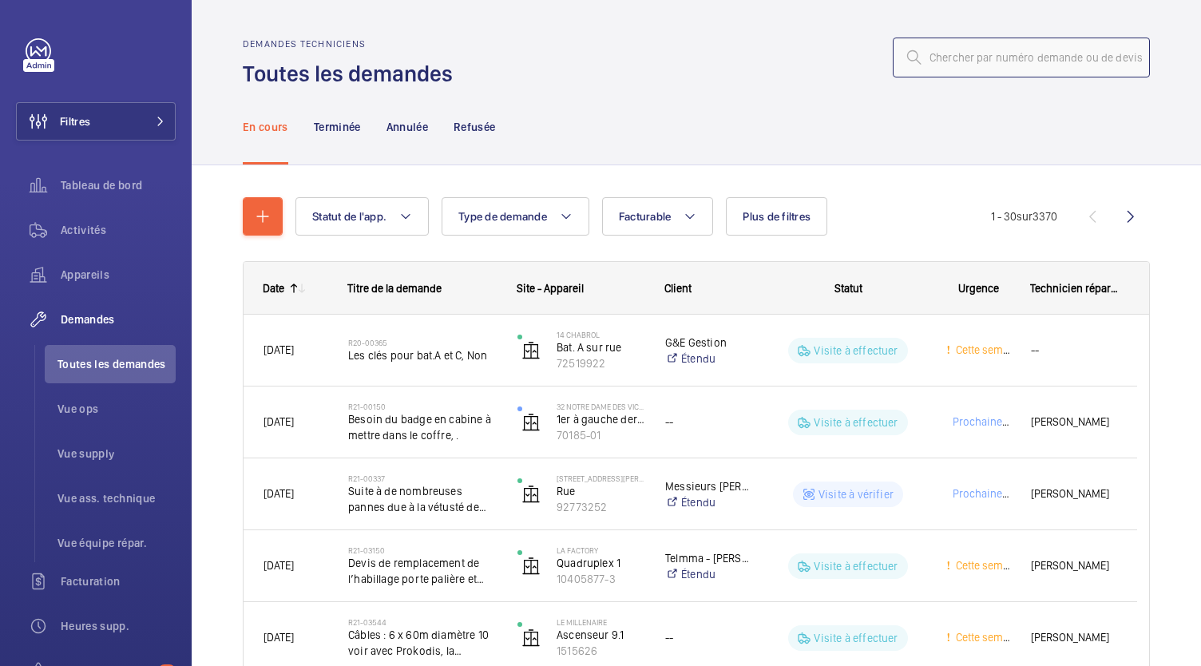
click at [941, 52] on input "text" at bounding box center [1021, 58] width 257 height 40
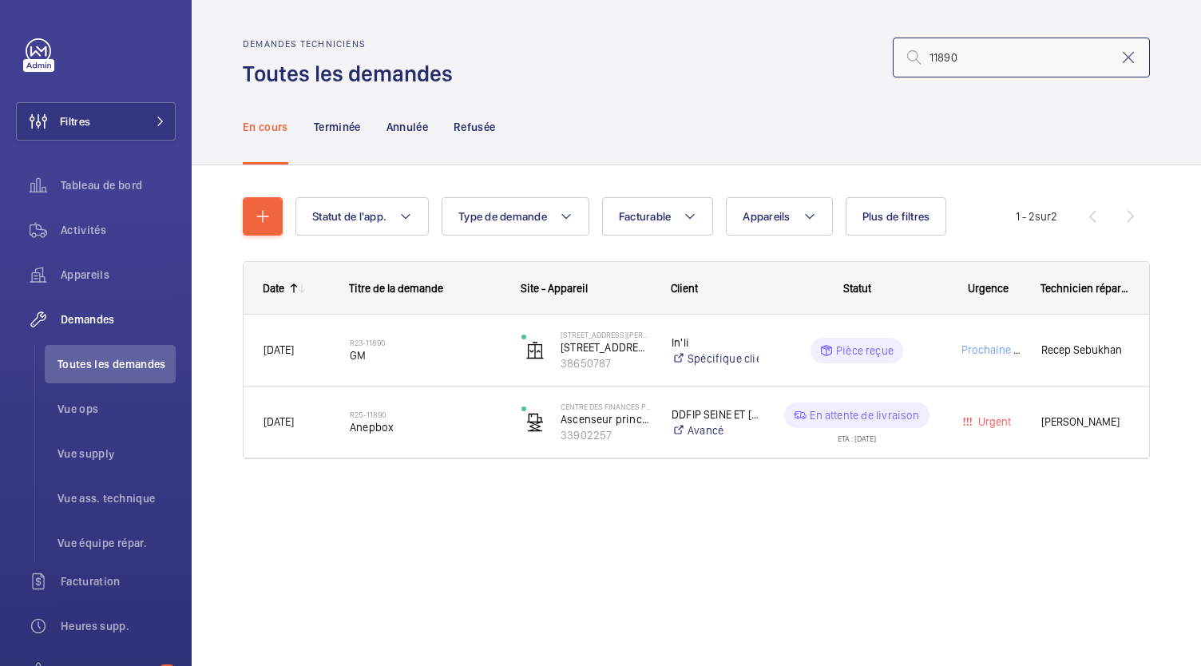
click at [929, 63] on input "11890" at bounding box center [1021, 58] width 257 height 40
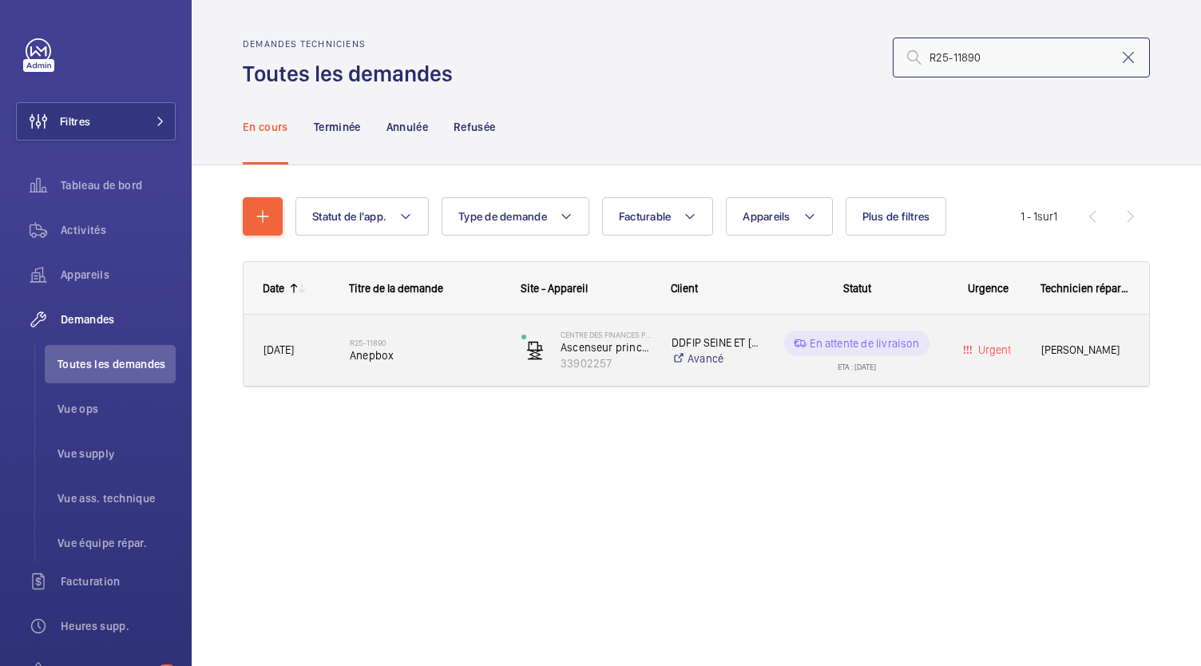
type input "R25-11890"
click at [386, 357] on span "Anepbox" at bounding box center [425, 355] width 151 height 16
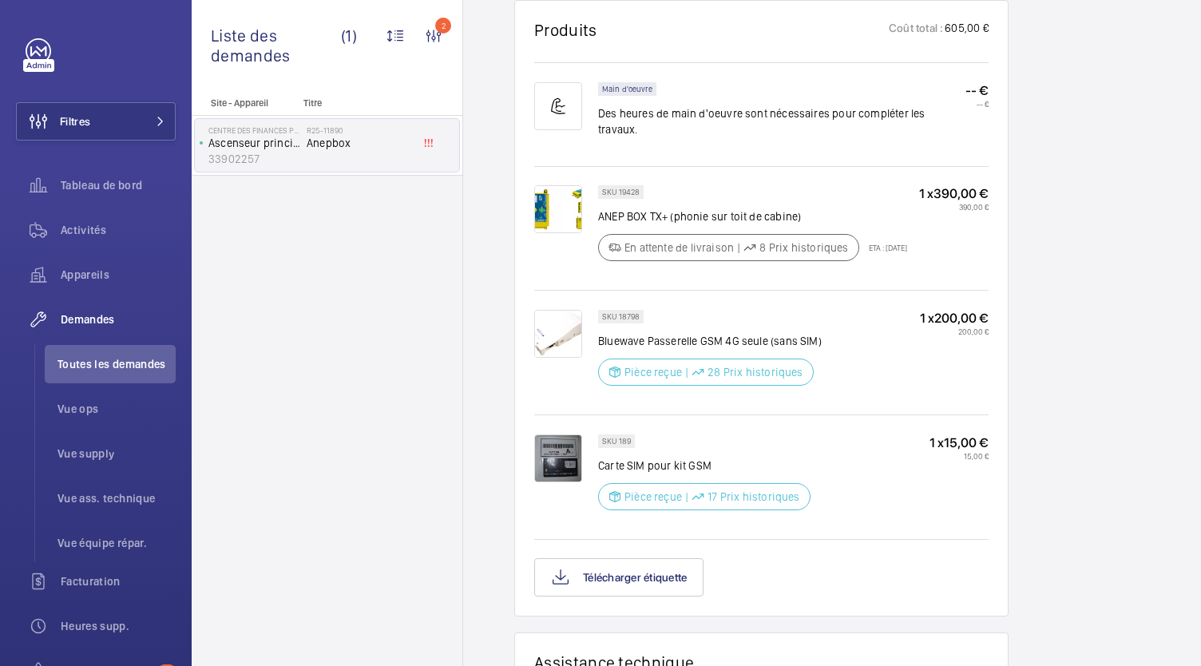
scroll to position [1004, 0]
